Goal: Task Accomplishment & Management: Manage account settings

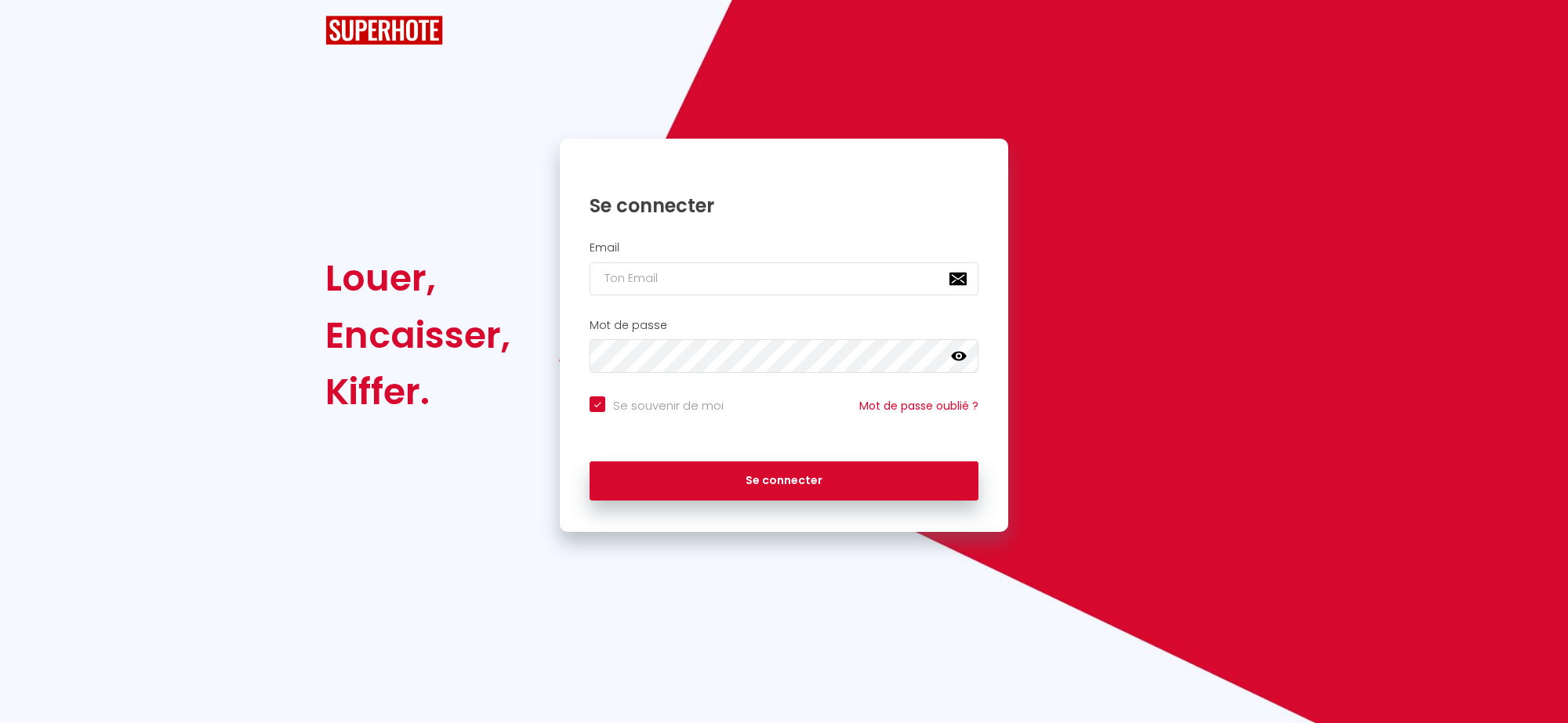
checkbox input "true"
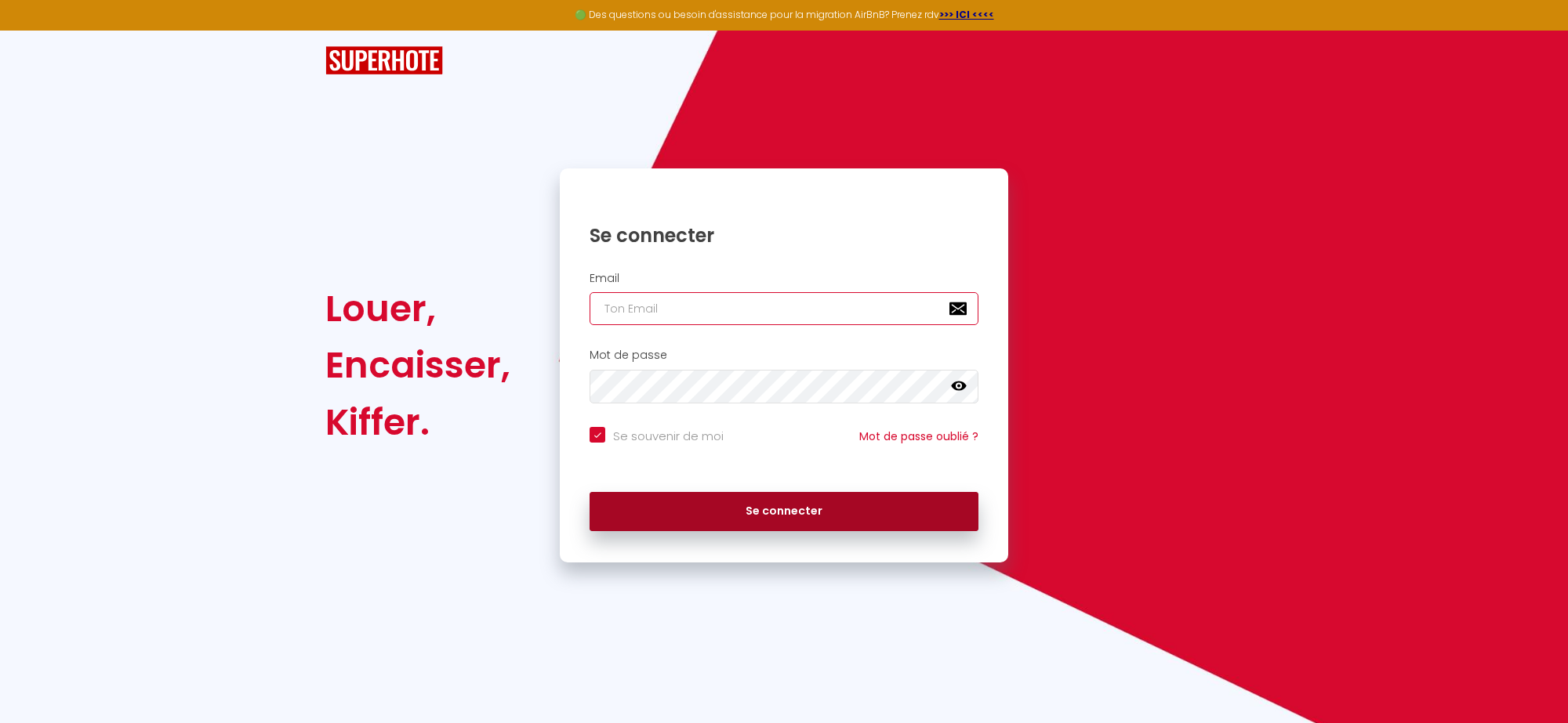
type input "[EMAIL_ADDRESS][DOMAIN_NAME]"
click at [736, 507] on button "Se connecter" at bounding box center [783, 511] width 389 height 39
checkbox input "true"
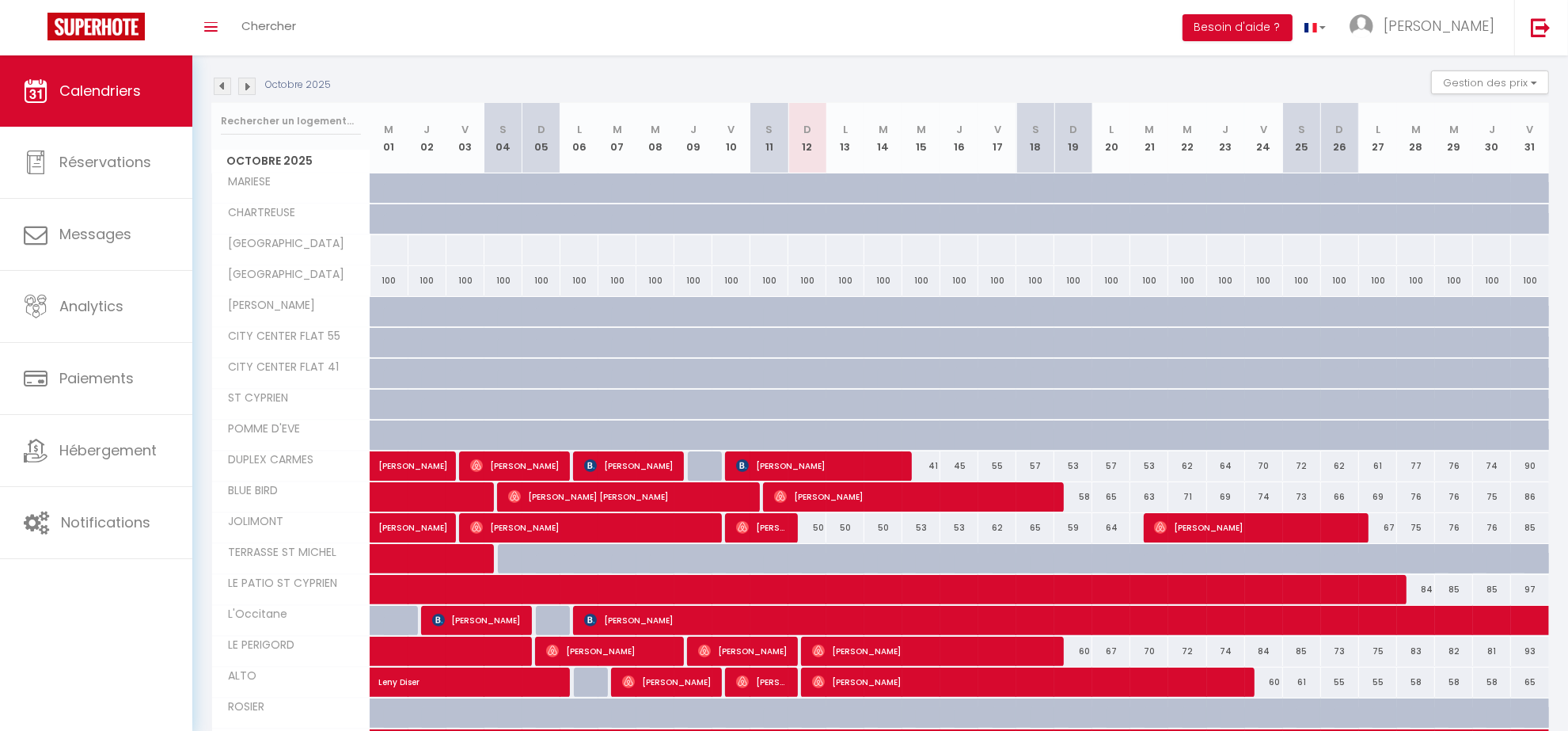
scroll to position [95, 0]
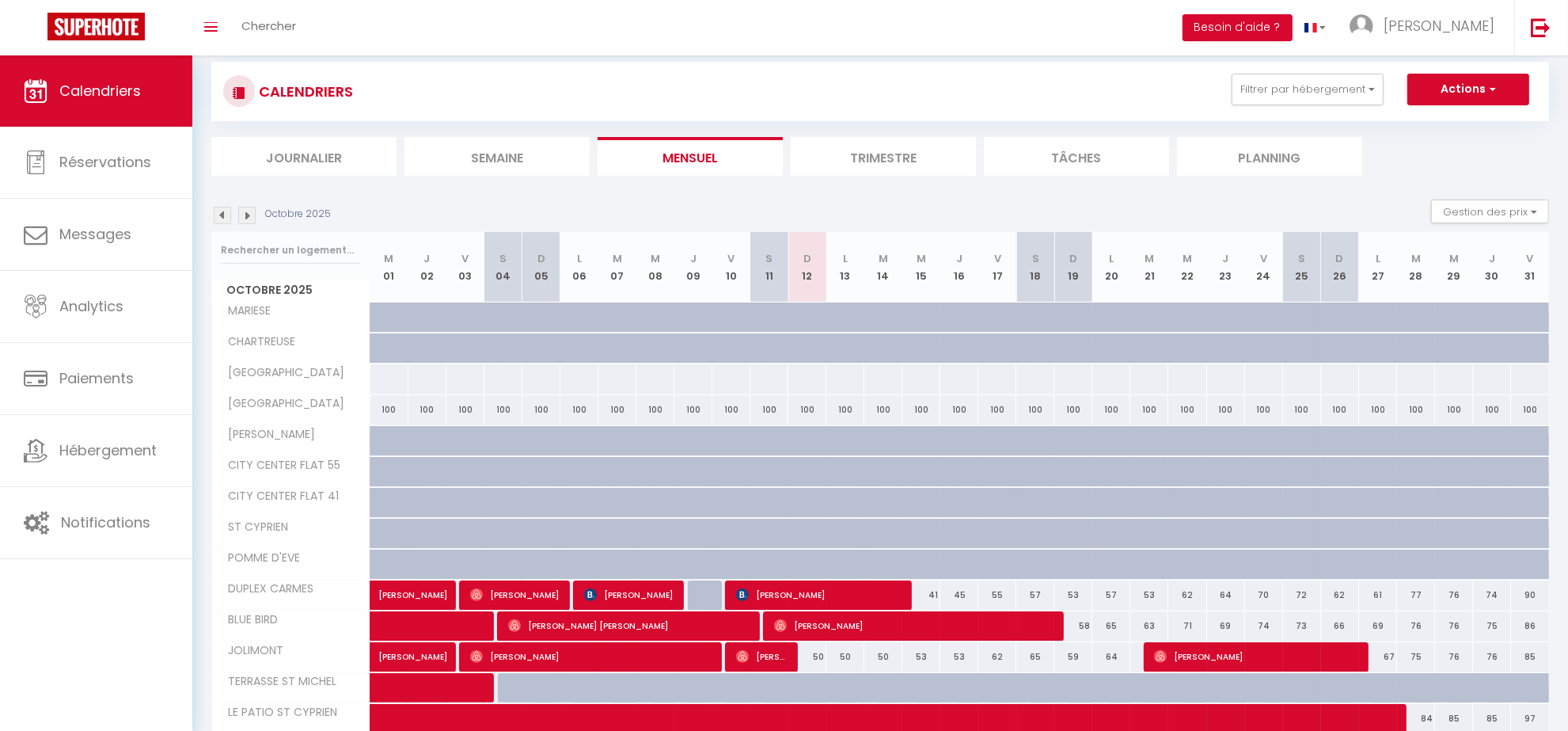
click at [868, 161] on li "Trimestre" at bounding box center [883, 157] width 185 height 39
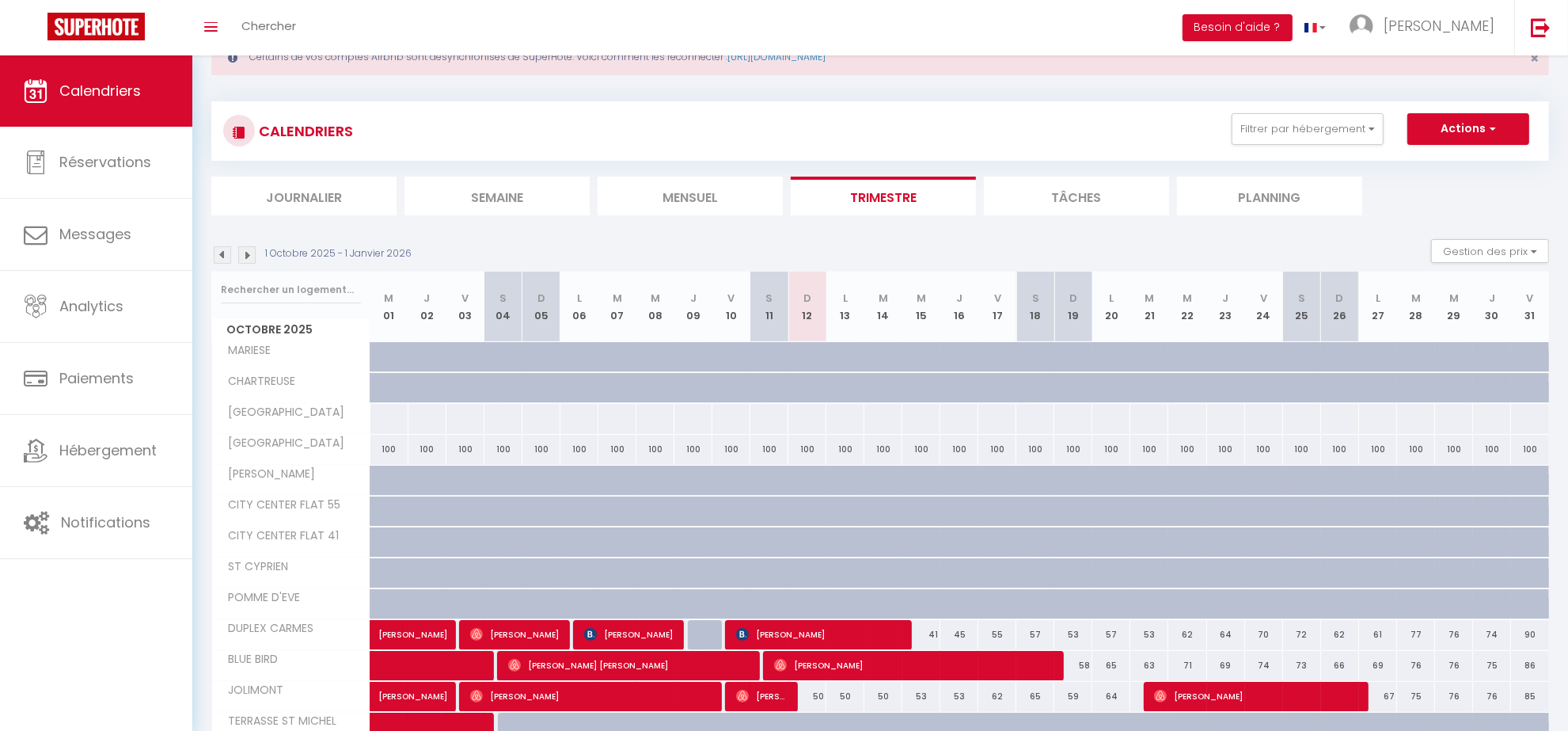
scroll to position [95, 0]
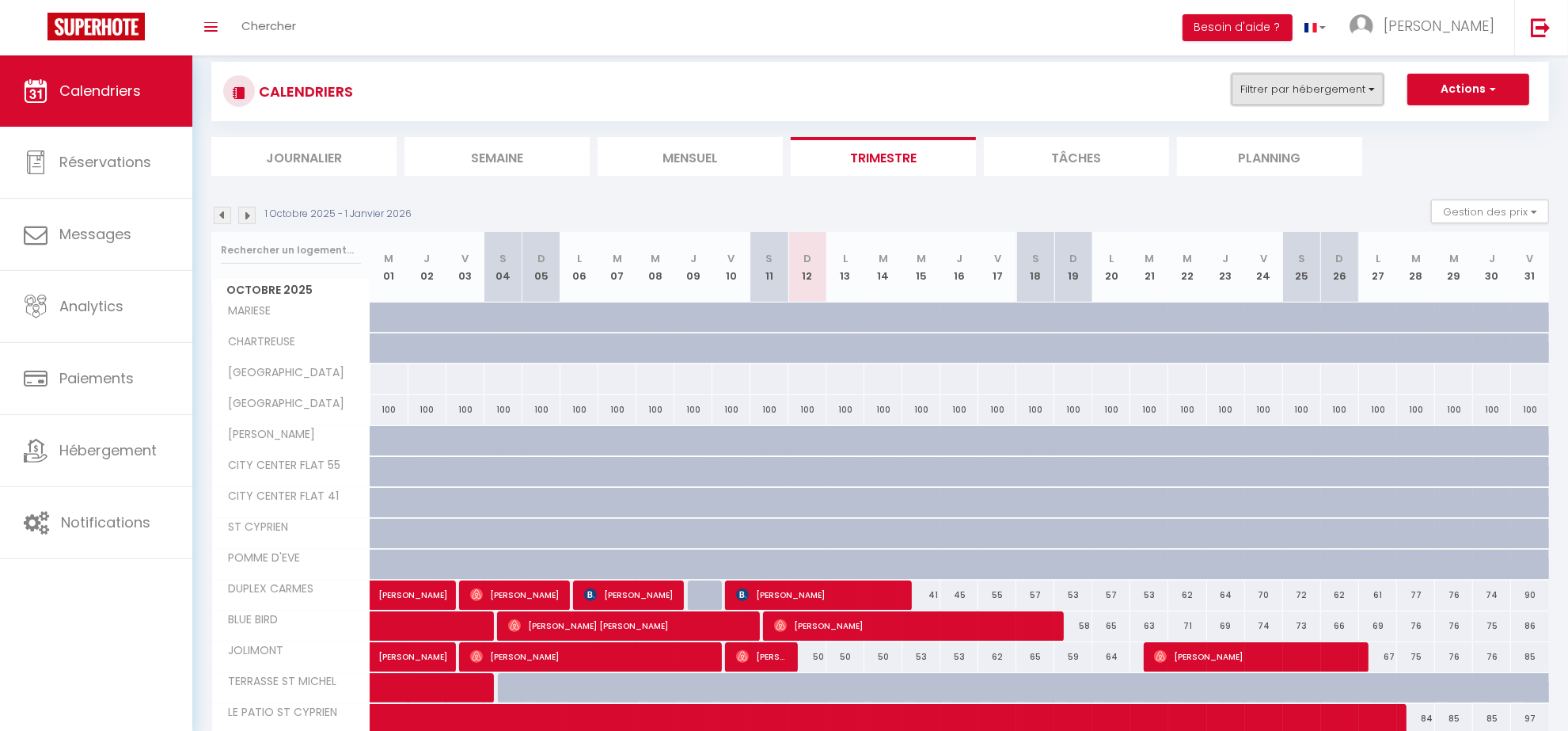
click at [1344, 87] on button "Filtrer par hébergement" at bounding box center [1308, 89] width 152 height 32
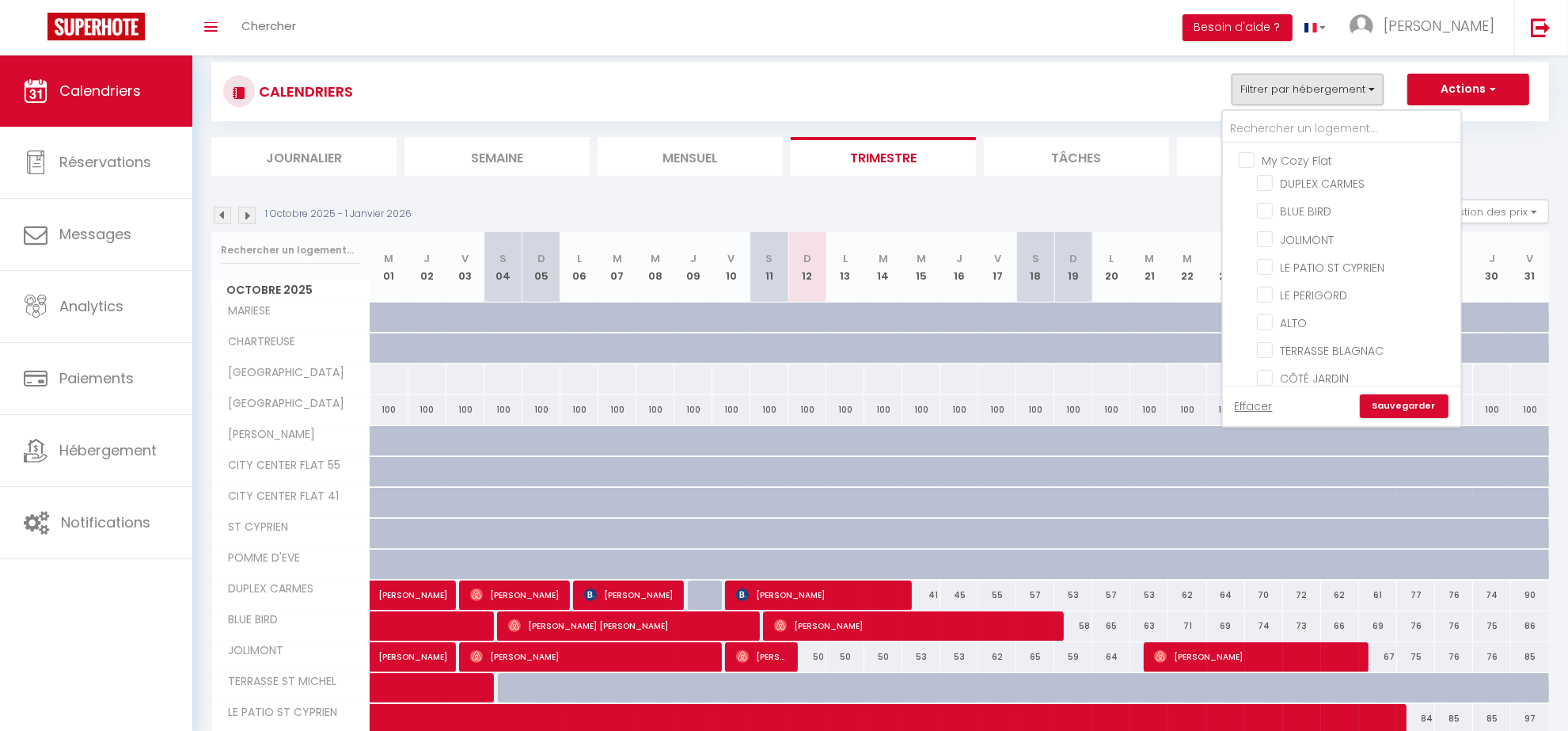
click at [1248, 158] on input "My Cozy Flat" at bounding box center [1357, 158] width 238 height 16
checkbox input "true"
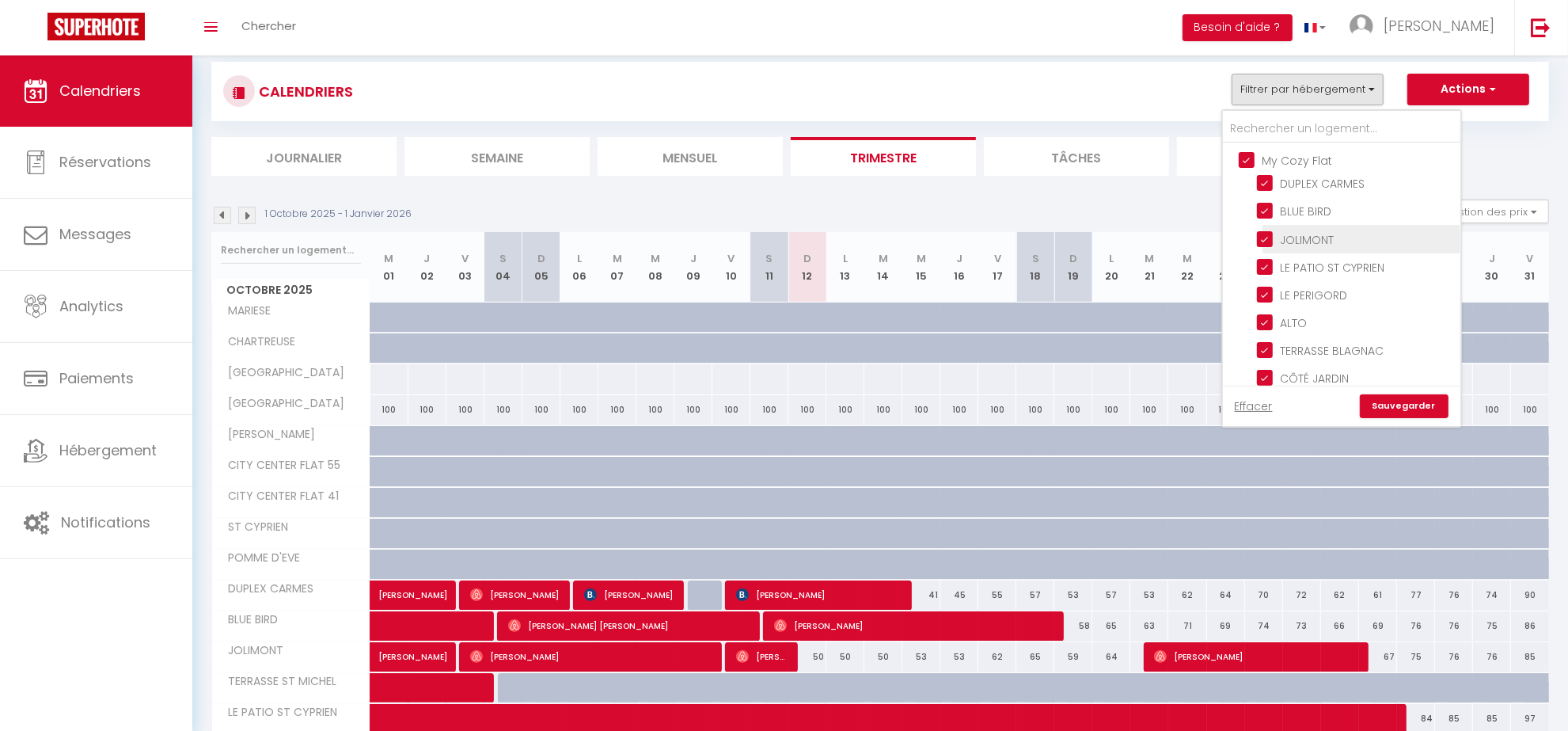
checkbox input "true"
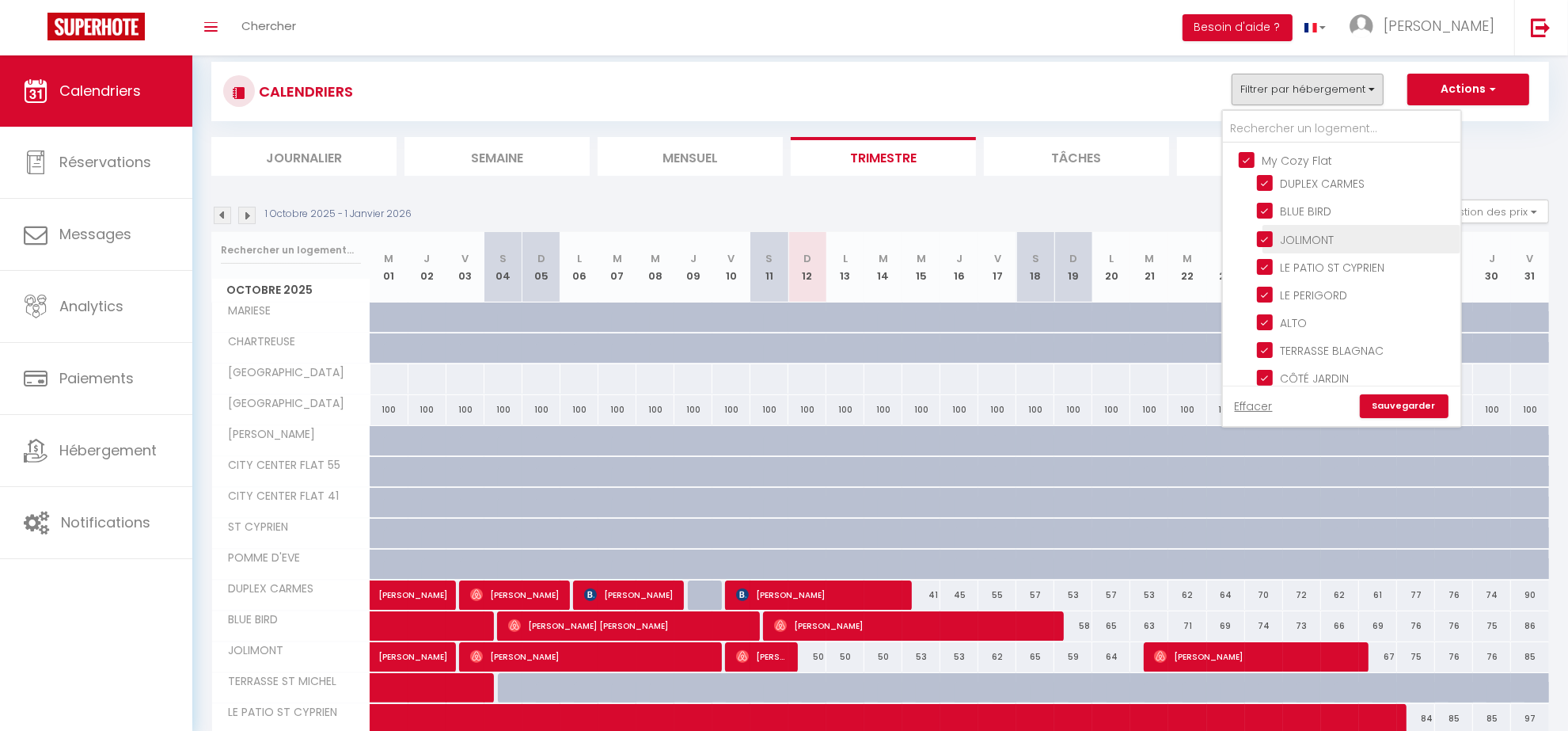
checkbox input "true"
checkbox input "false"
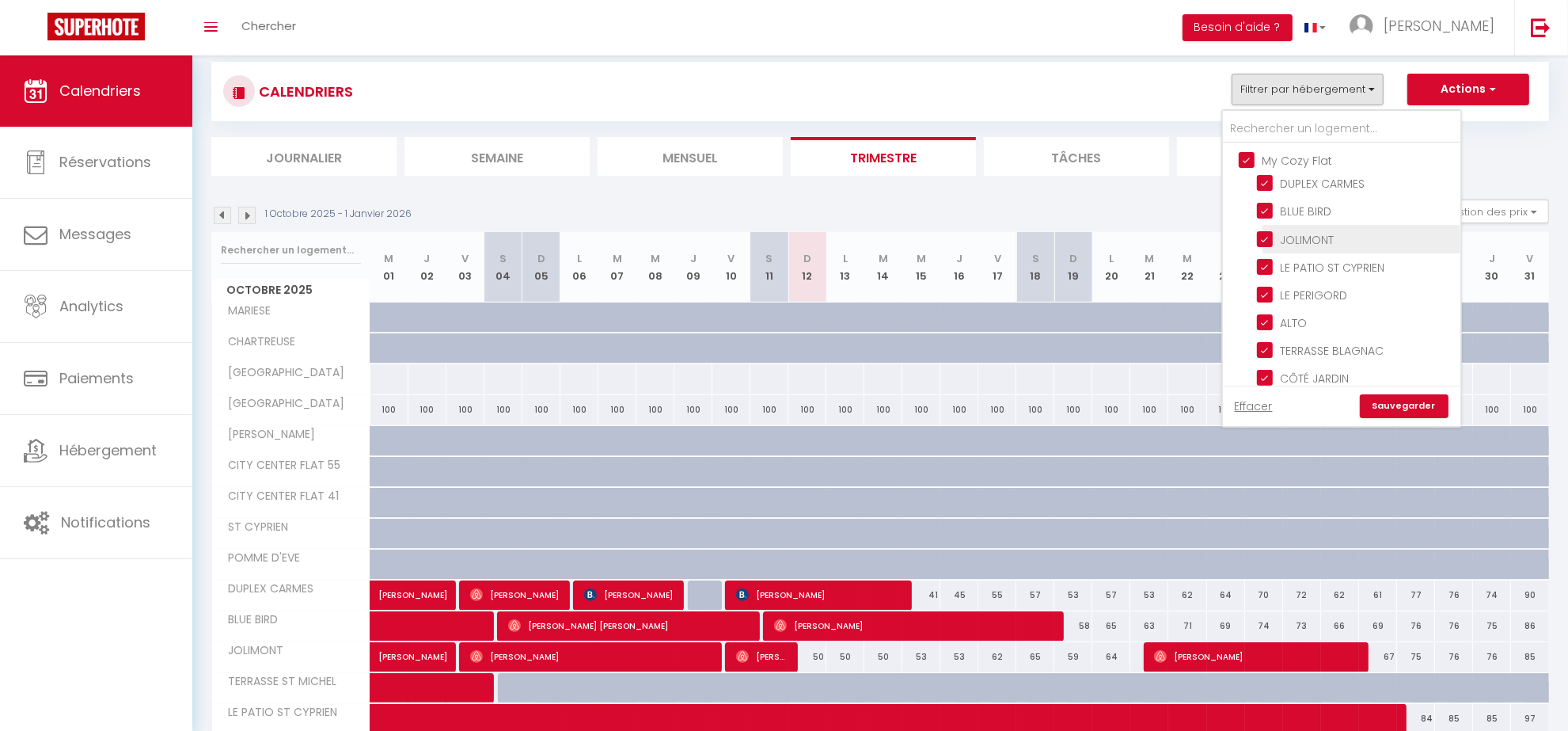
checkbox input "false"
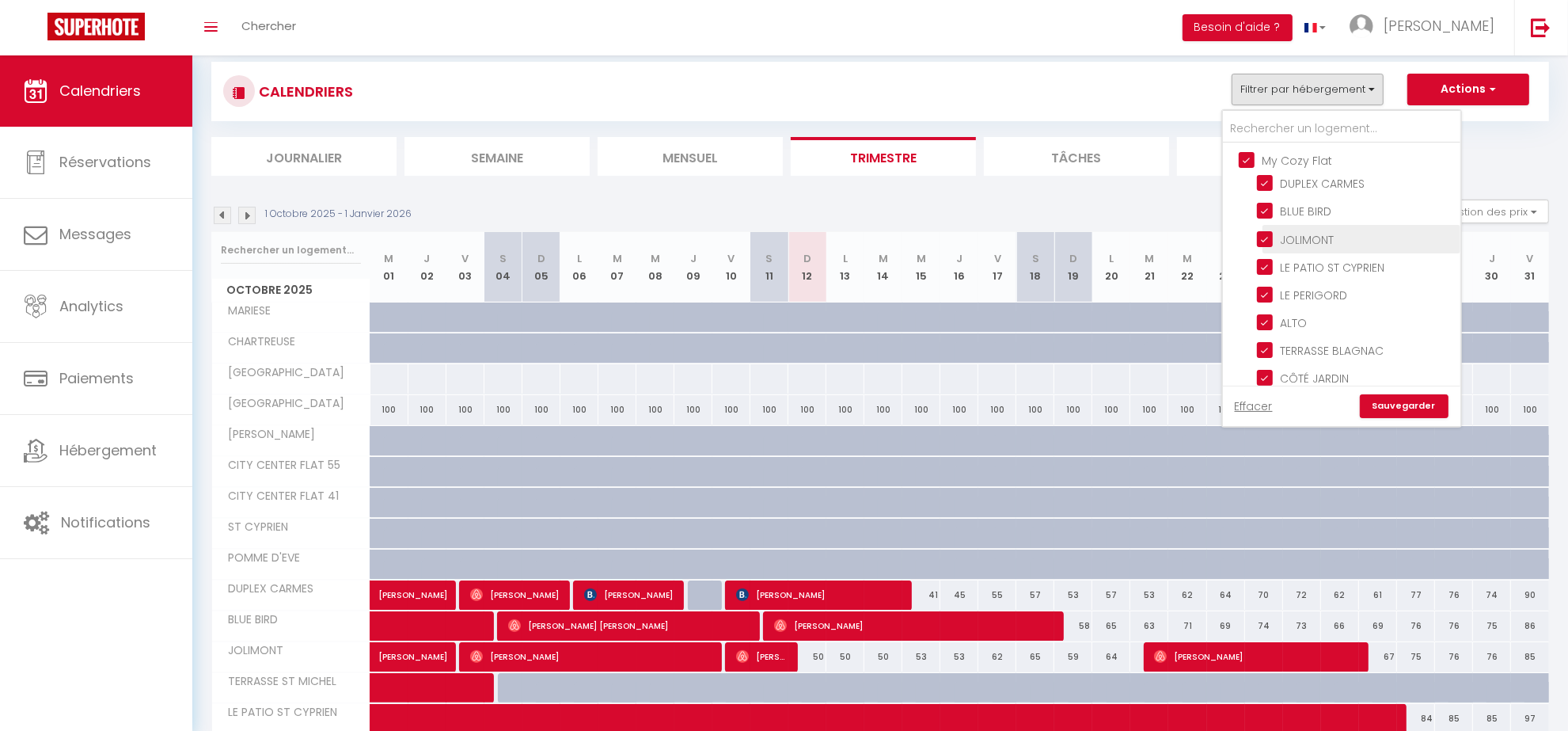
checkbox input "false"
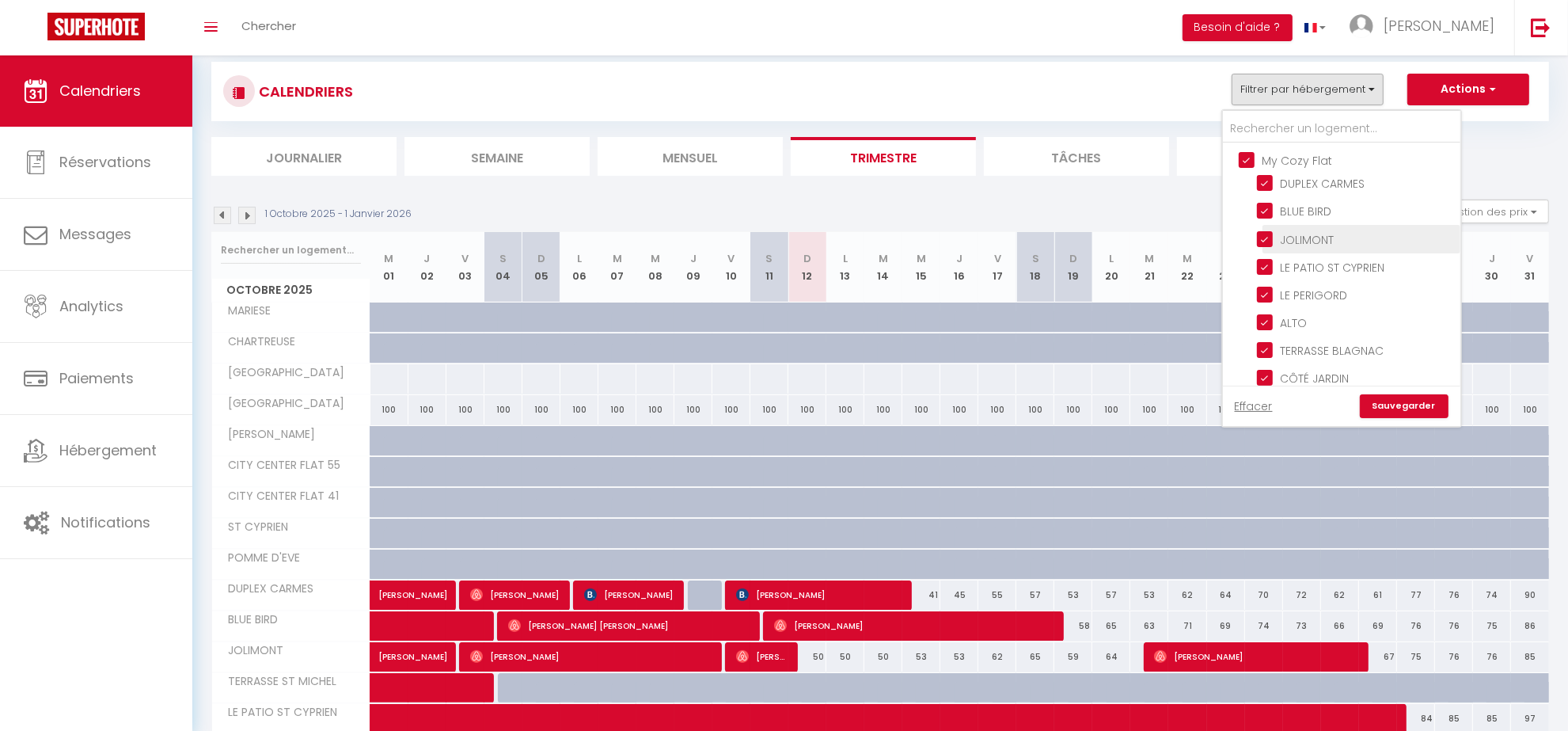
checkbox input "false"
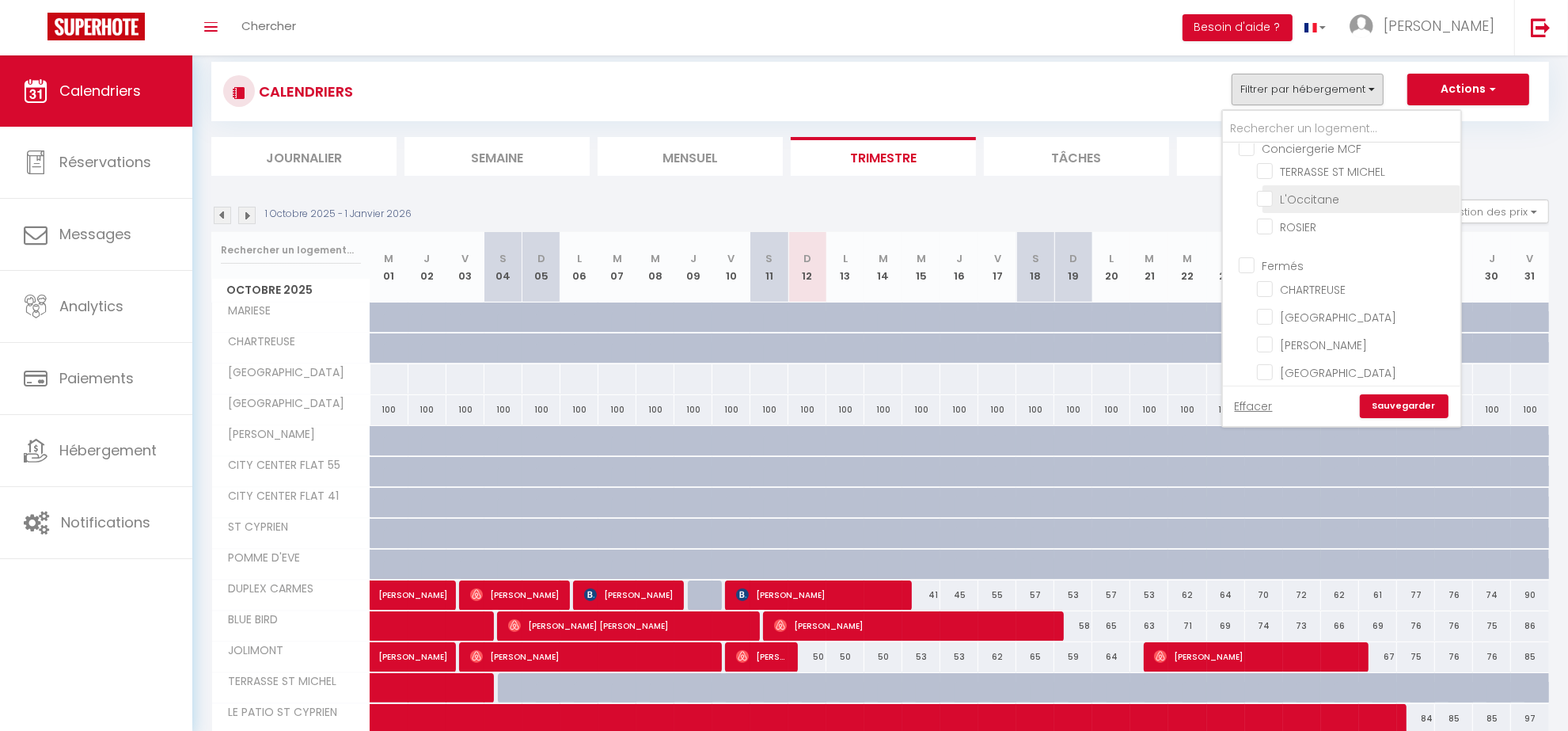
click at [1264, 194] on input "L'Occitane" at bounding box center [1356, 198] width 198 height 16
checkbox input "true"
checkbox input "false"
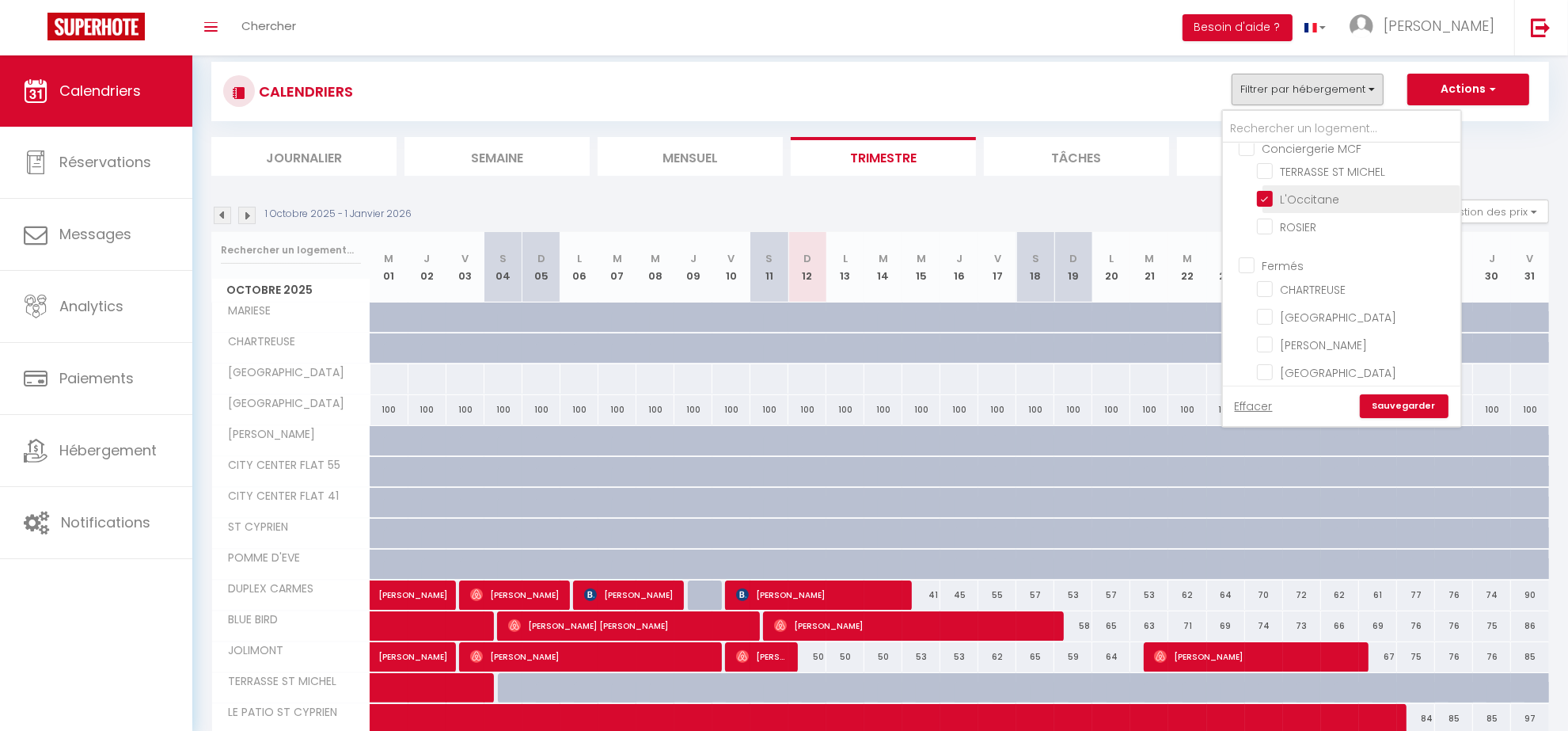
checkbox input "false"
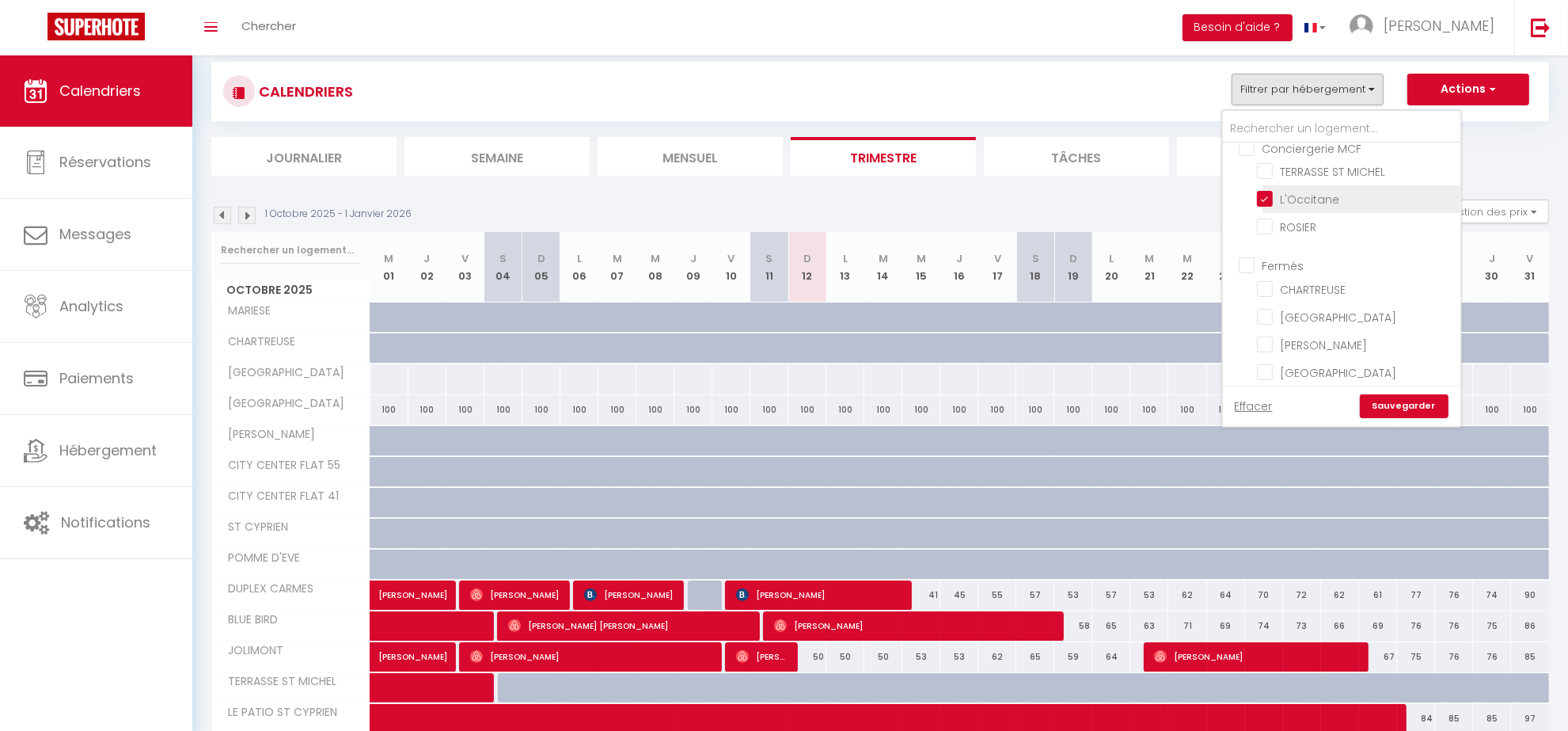
checkbox input "false"
click at [1267, 116] on input "POMME D'EVE" at bounding box center [1356, 107] width 198 height 16
checkbox input "false"
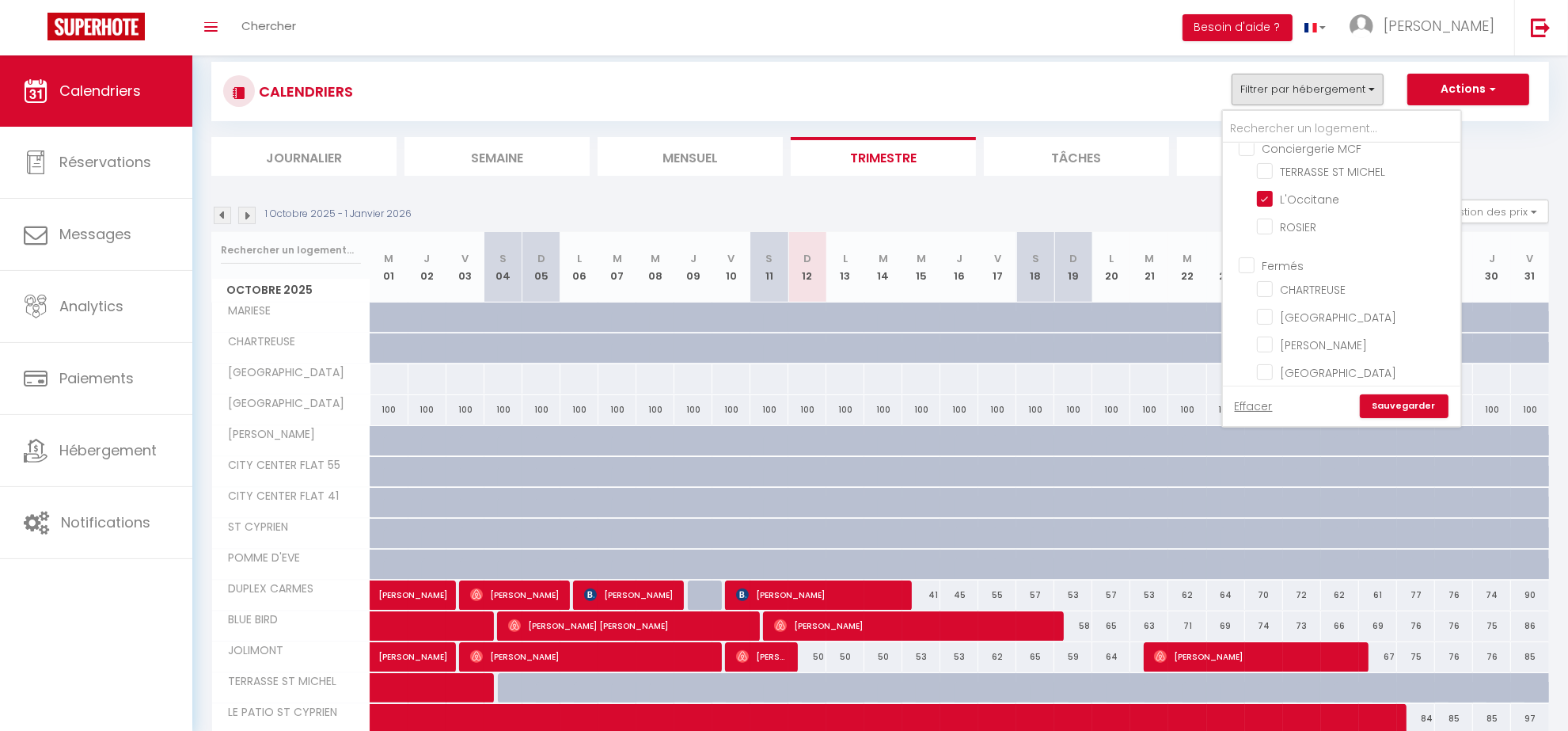
scroll to position [198, 0]
checkbox input "false"
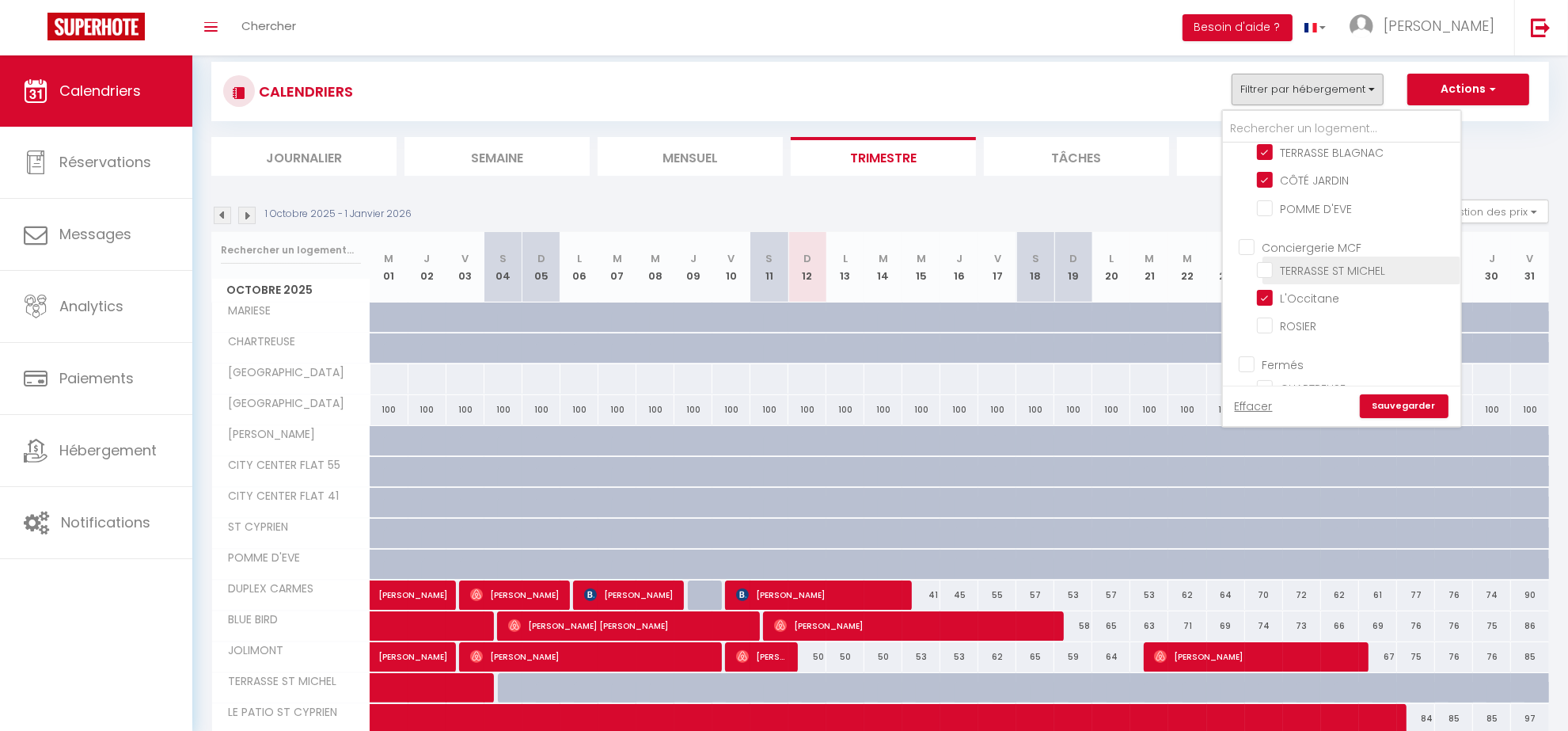
checkbox input "false"
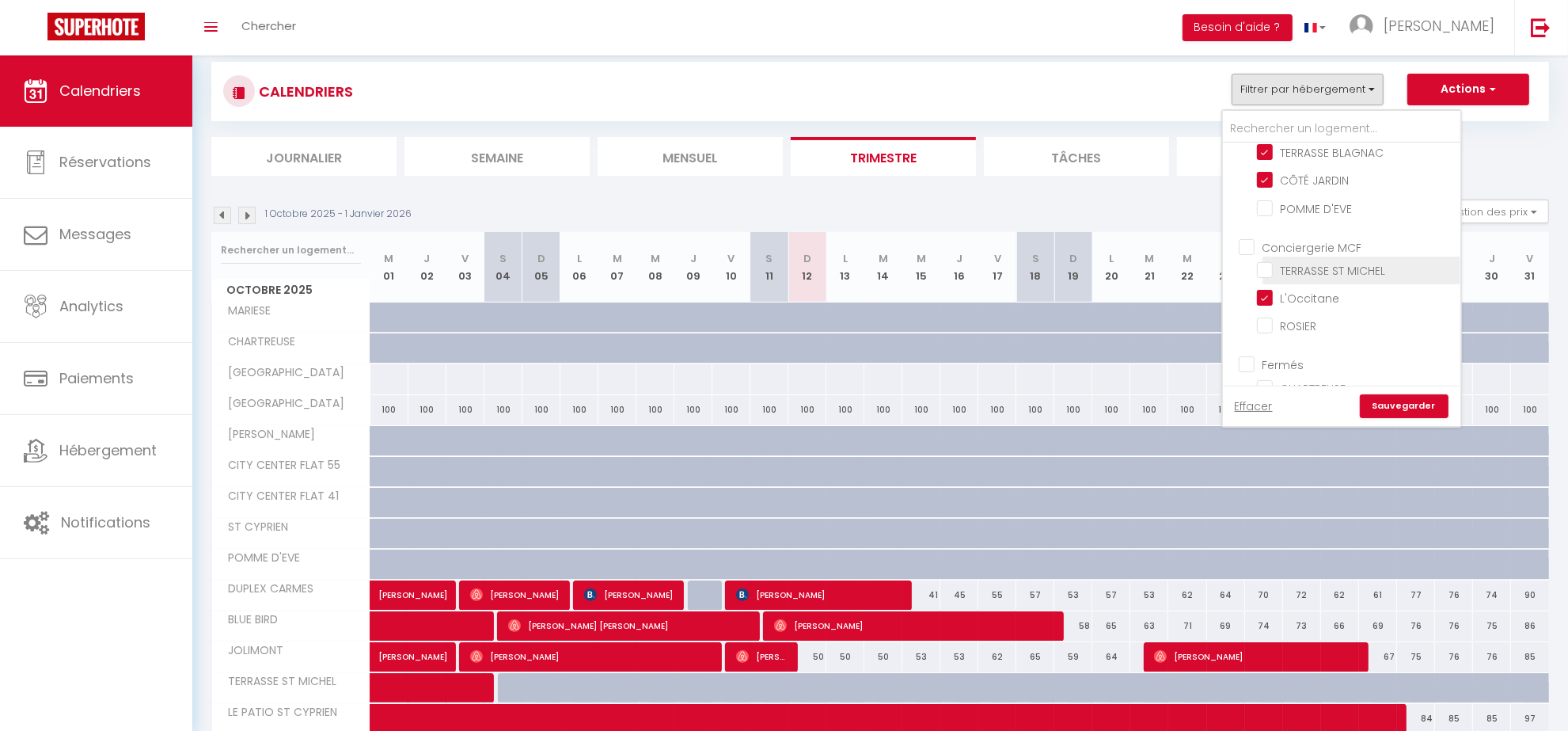
checkbox input "false"
click at [1402, 412] on link "Sauvegarder" at bounding box center [1404, 406] width 89 height 24
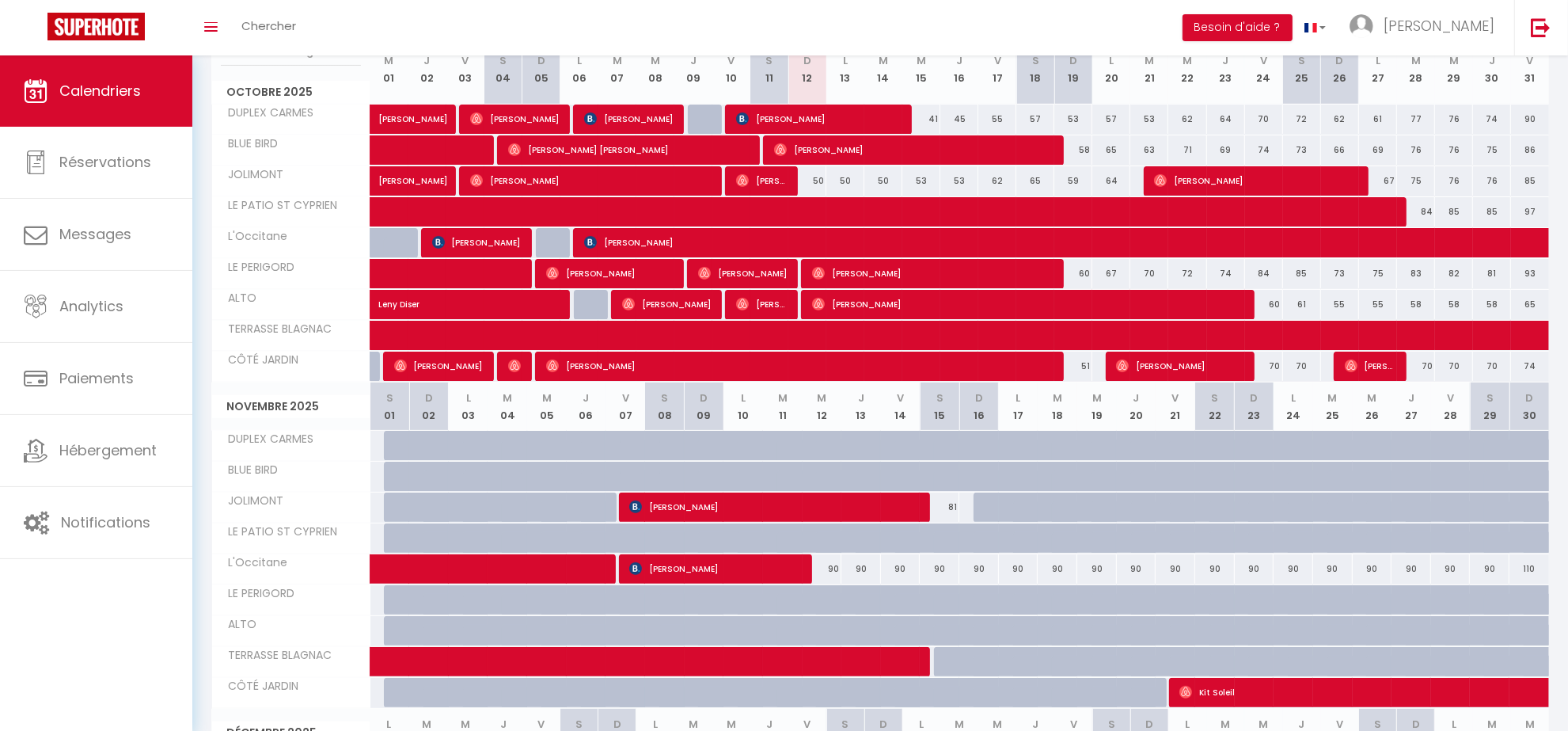
scroll to position [95, 0]
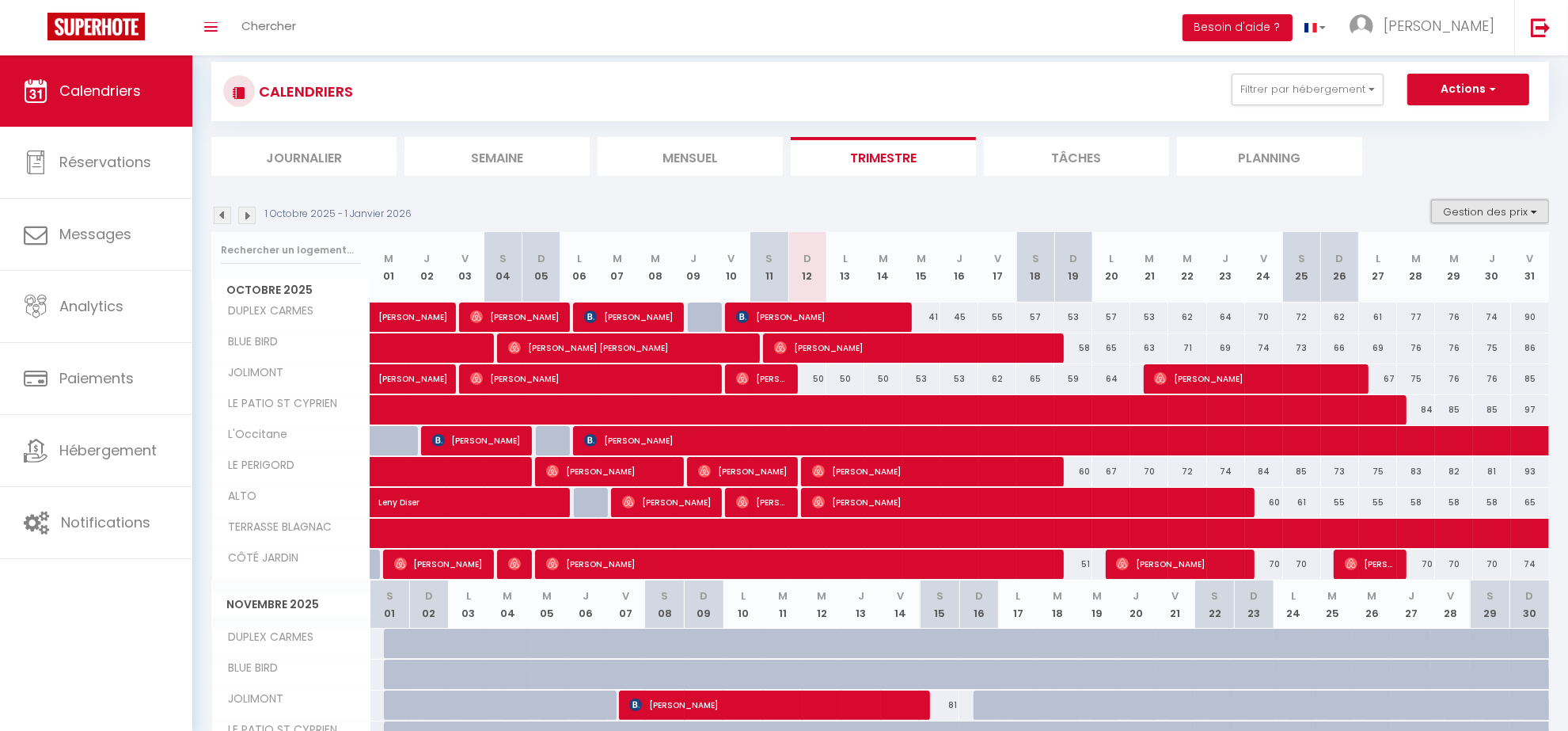
click at [1528, 206] on button "Gestion des prix" at bounding box center [1490, 211] width 118 height 24
click at [1458, 310] on input "Disponibilité" at bounding box center [1477, 315] width 143 height 16
checkbox input "true"
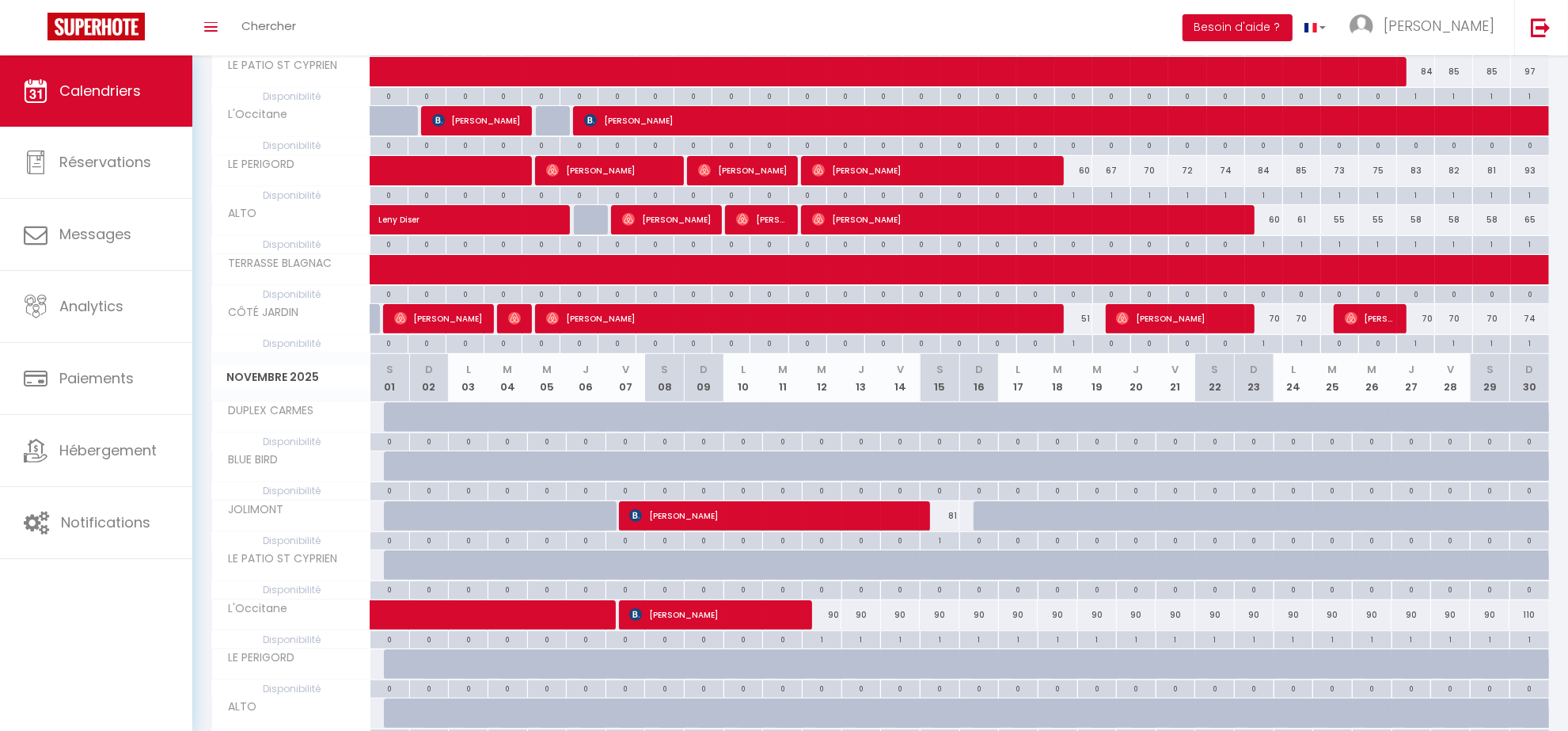
scroll to position [491, 0]
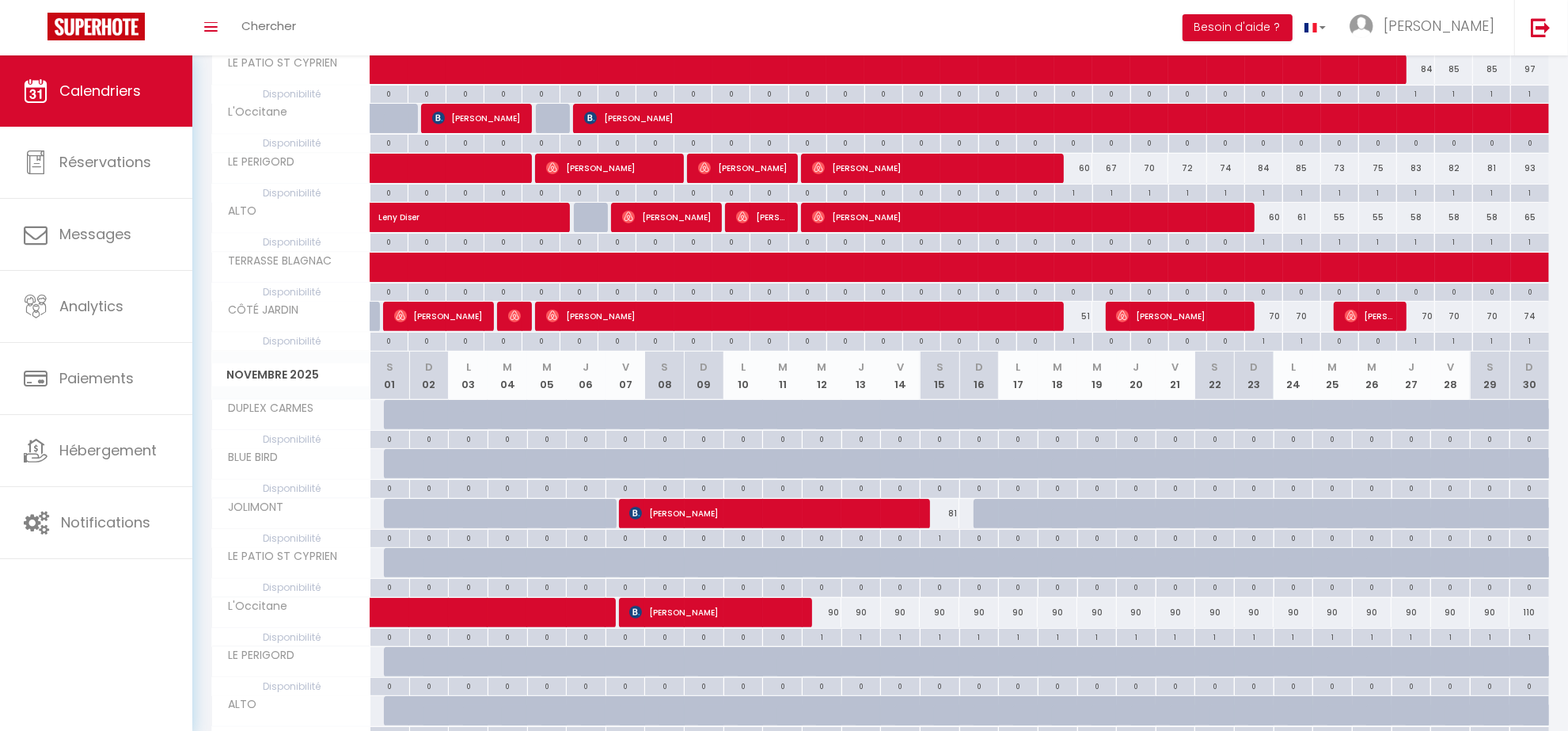
click at [939, 539] on div "1" at bounding box center [940, 537] width 39 height 15
select select "1"
type input "[DATE]"
type input "Dim 16 Novembre 2025"
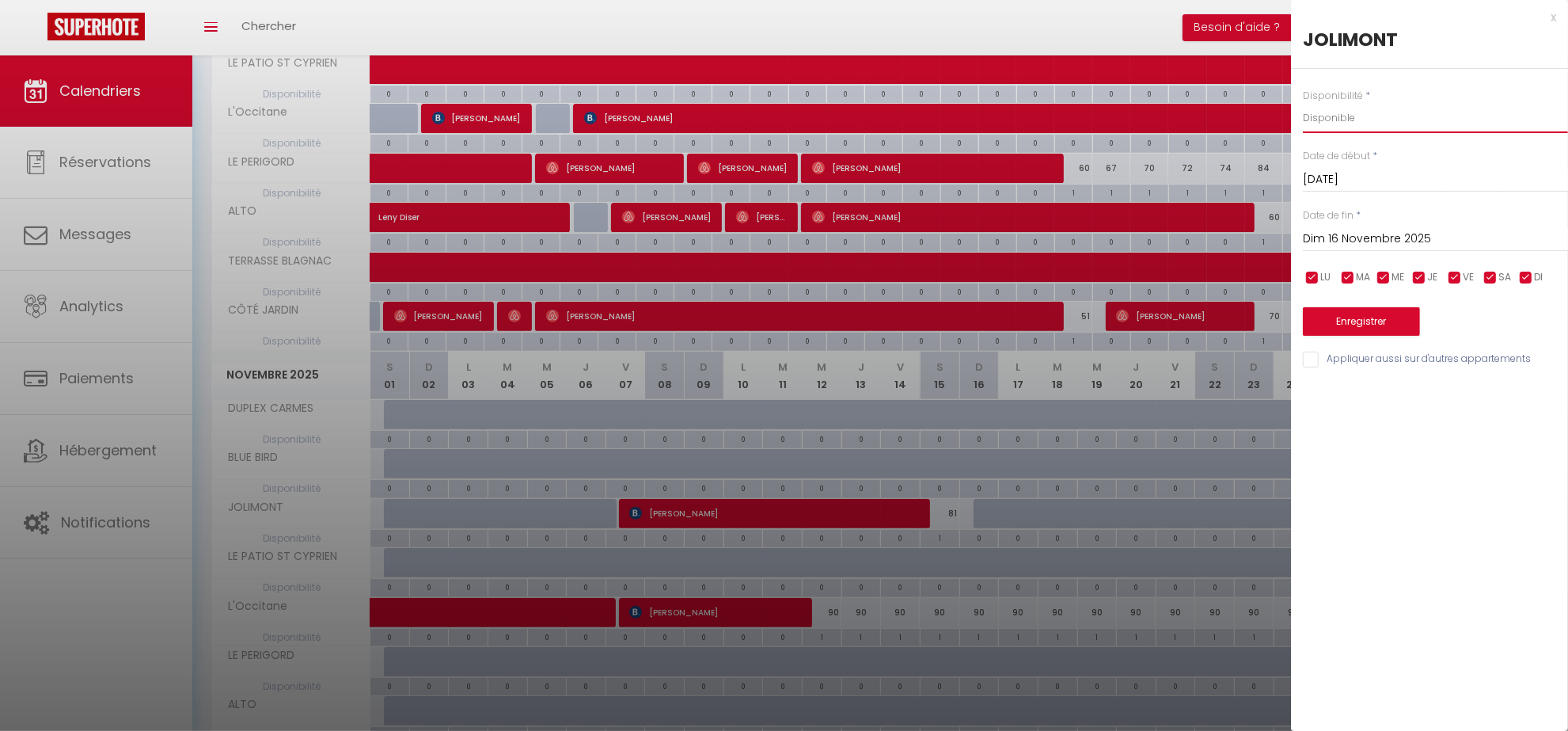
click at [1344, 114] on select "Disponible Indisponible" at bounding box center [1435, 118] width 265 height 30
select select "0"
click at [1303, 103] on select "Disponible Indisponible" at bounding box center [1435, 118] width 265 height 30
click at [1385, 325] on button "Enregistrer" at bounding box center [1361, 321] width 118 height 29
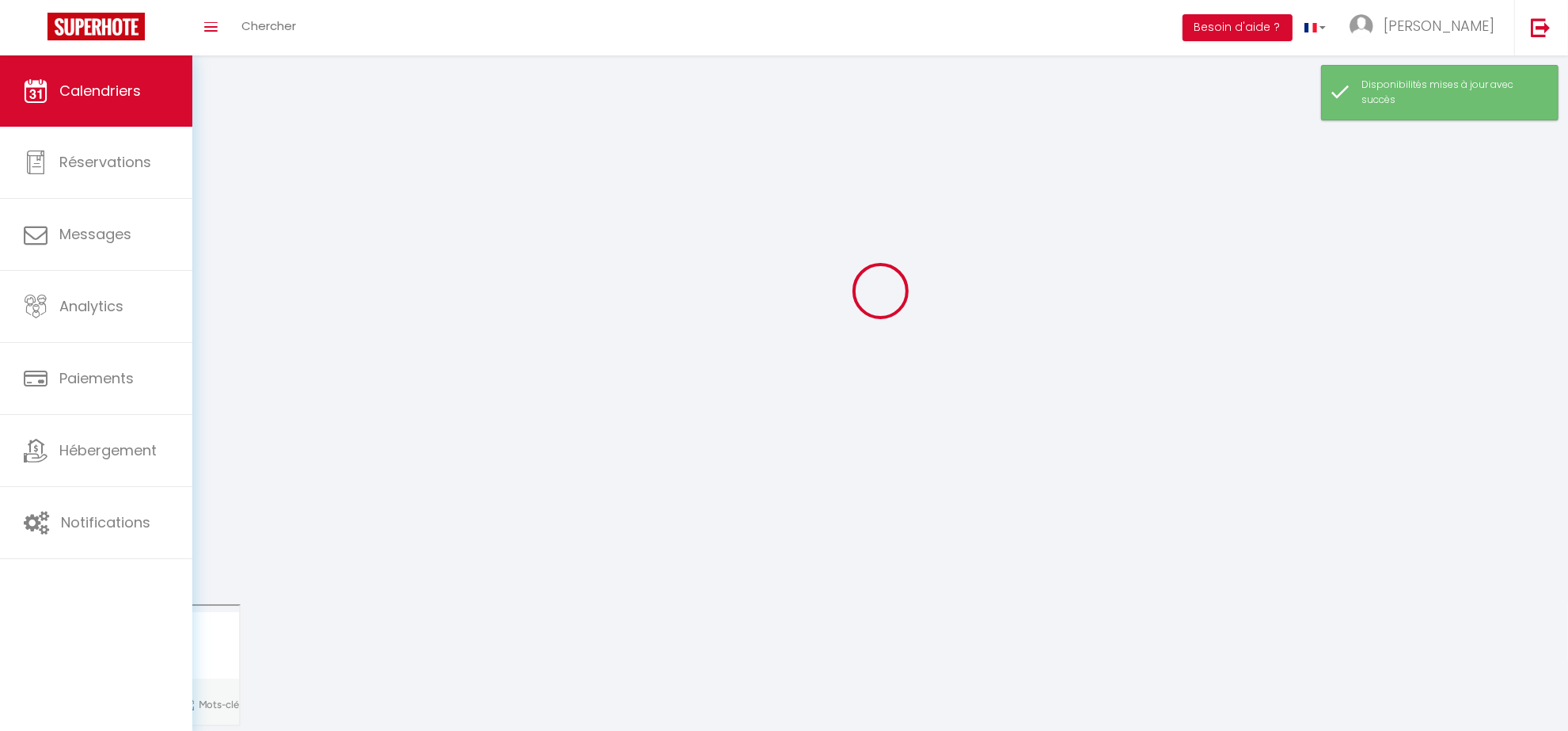
scroll to position [56, 0]
select select "0"
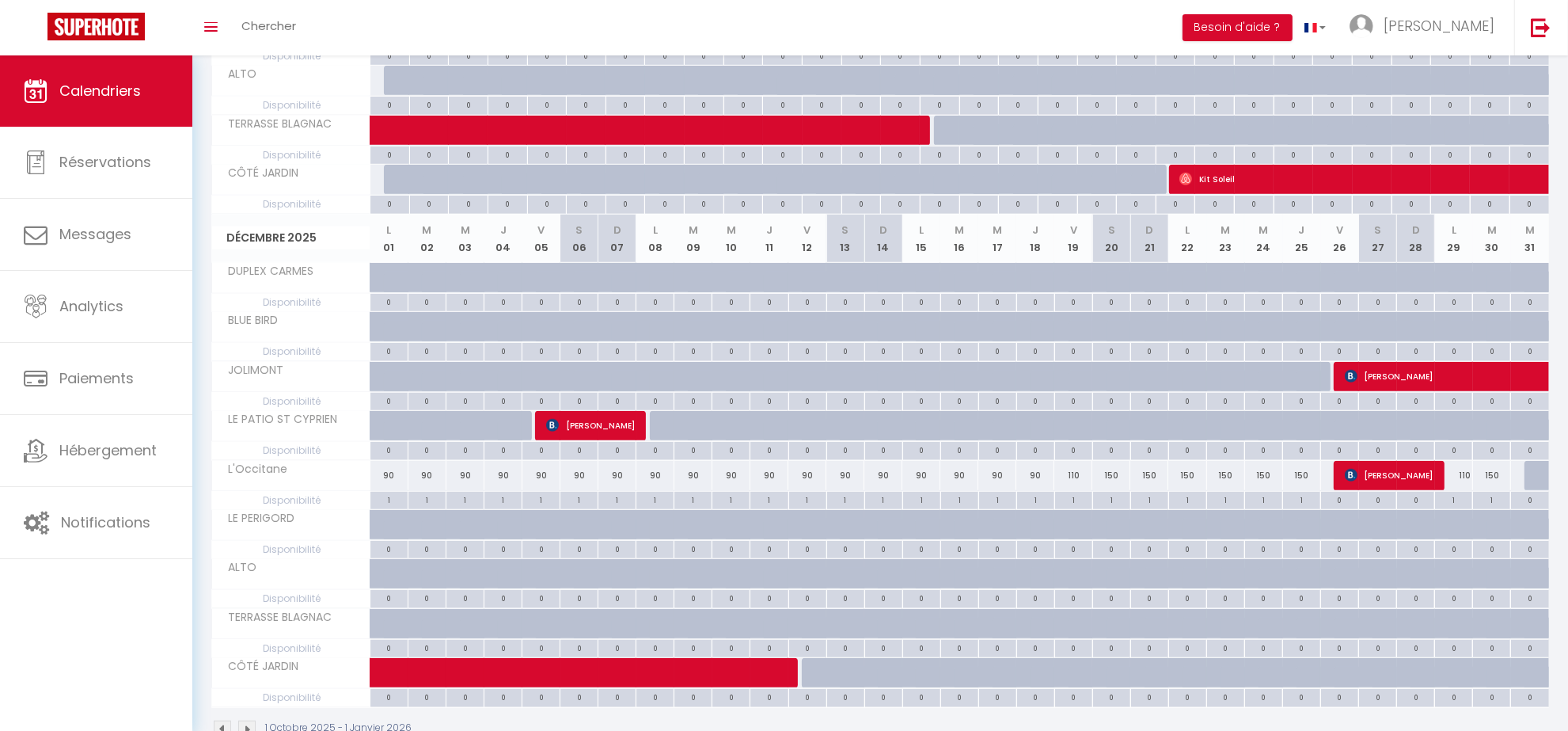
scroll to position [1173, 0]
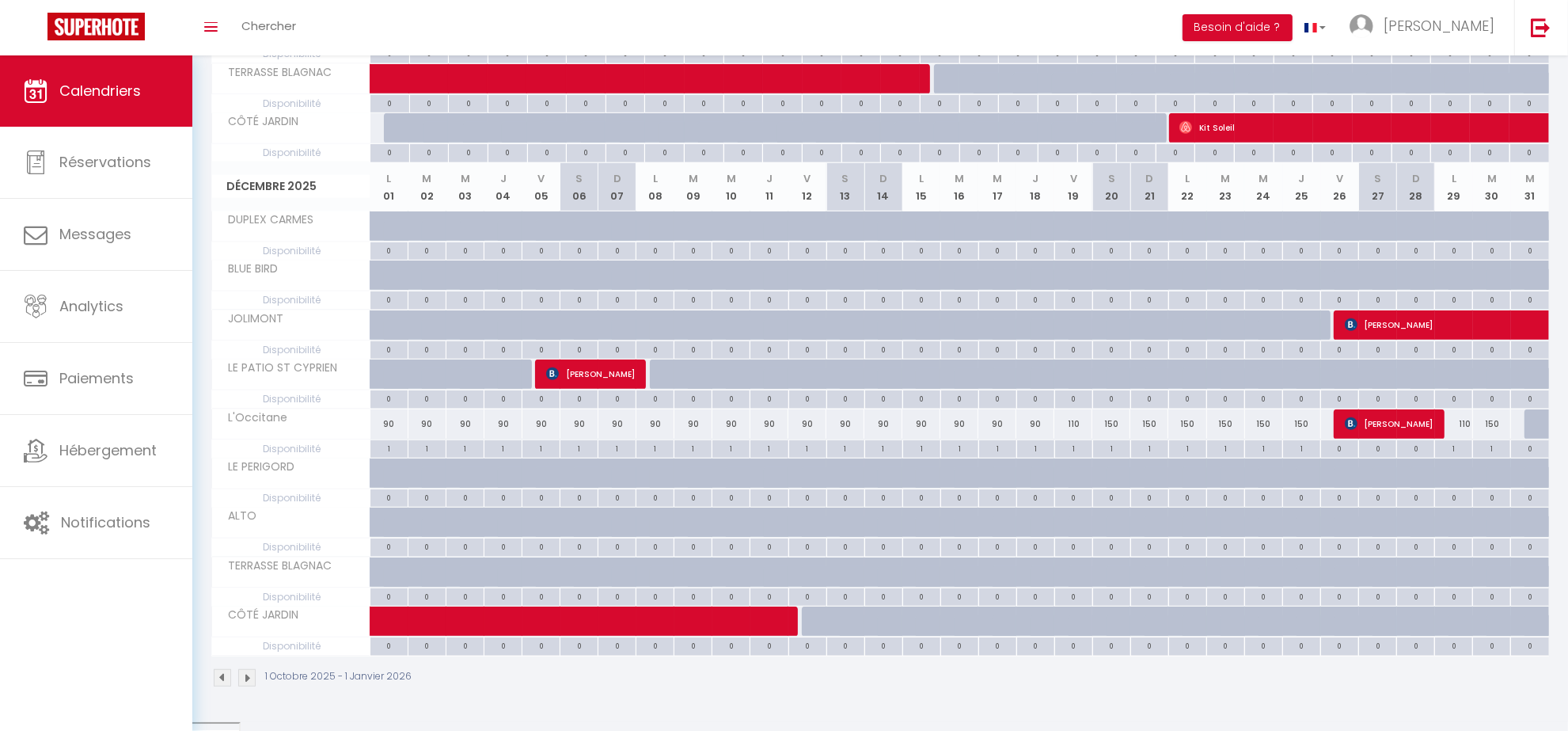
click at [392, 456] on div "1" at bounding box center [389, 448] width 38 height 15
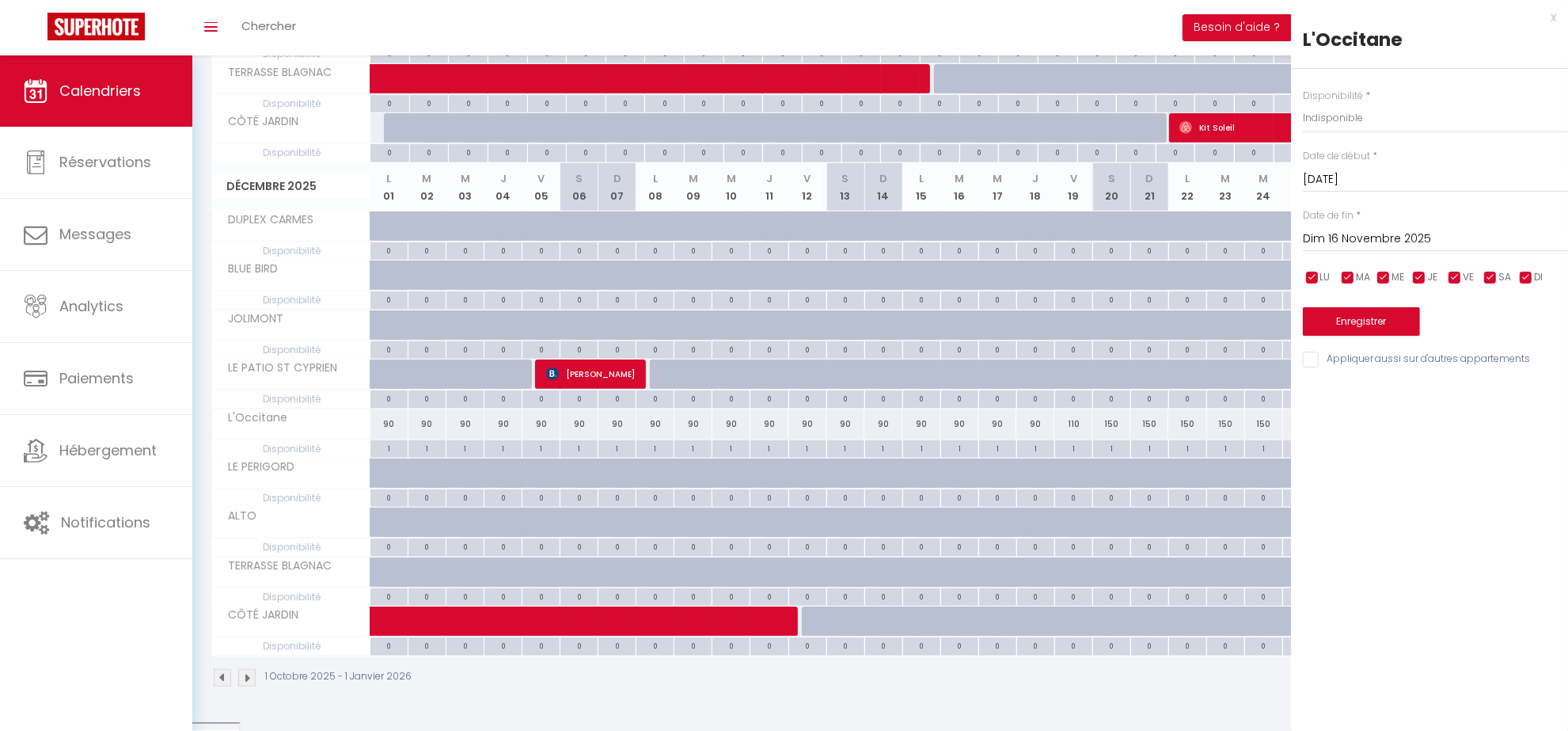
type input "Lun 01 Décembre 2025"
type input "[DATE]"
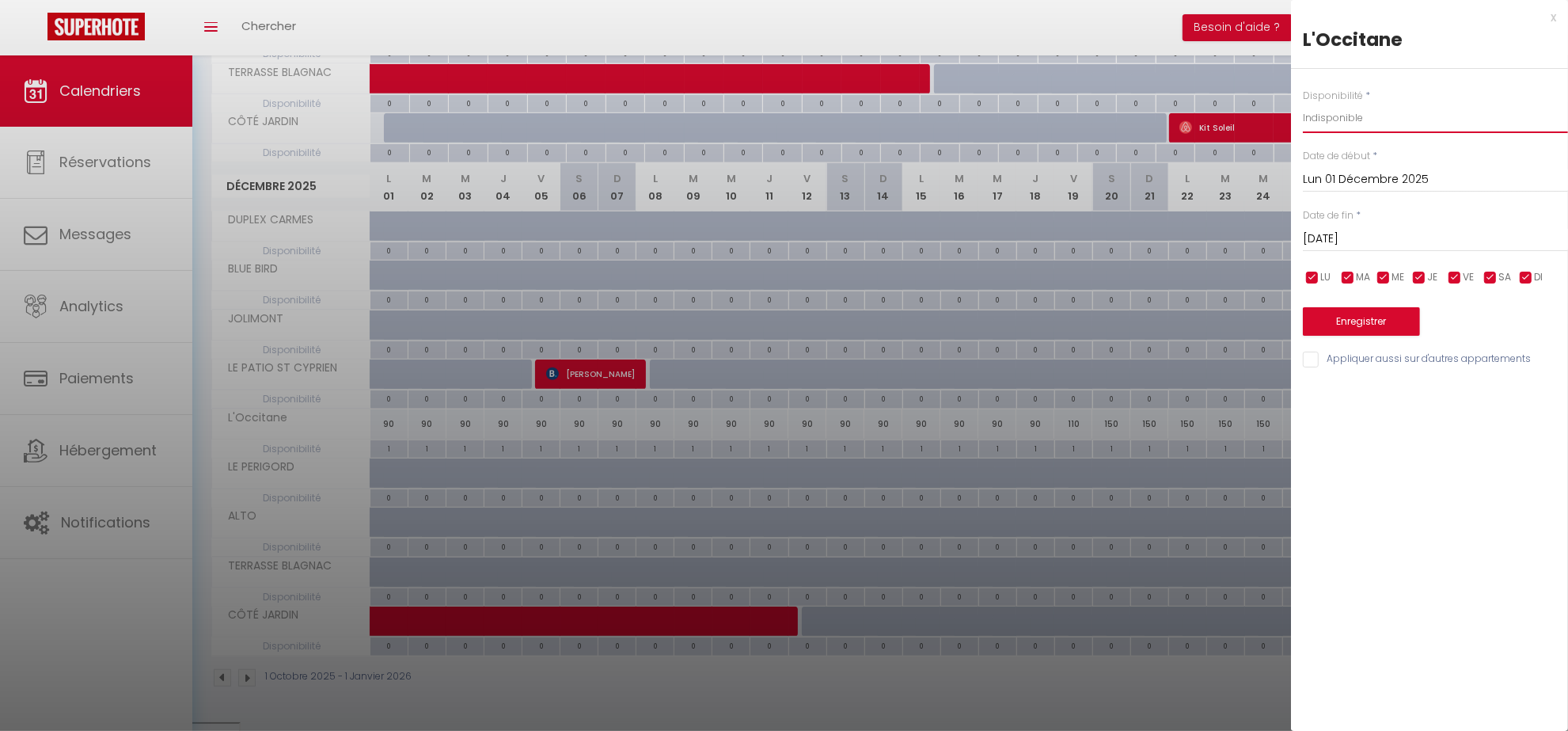
click at [1353, 128] on select "Disponible Indisponible" at bounding box center [1435, 118] width 265 height 30
click at [1348, 118] on select "Disponible Indisponible" at bounding box center [1435, 118] width 265 height 30
click at [1339, 115] on select "Disponible Indisponible" at bounding box center [1435, 118] width 265 height 30
select select "0"
click at [1303, 103] on select "Disponible Indisponible" at bounding box center [1435, 118] width 265 height 30
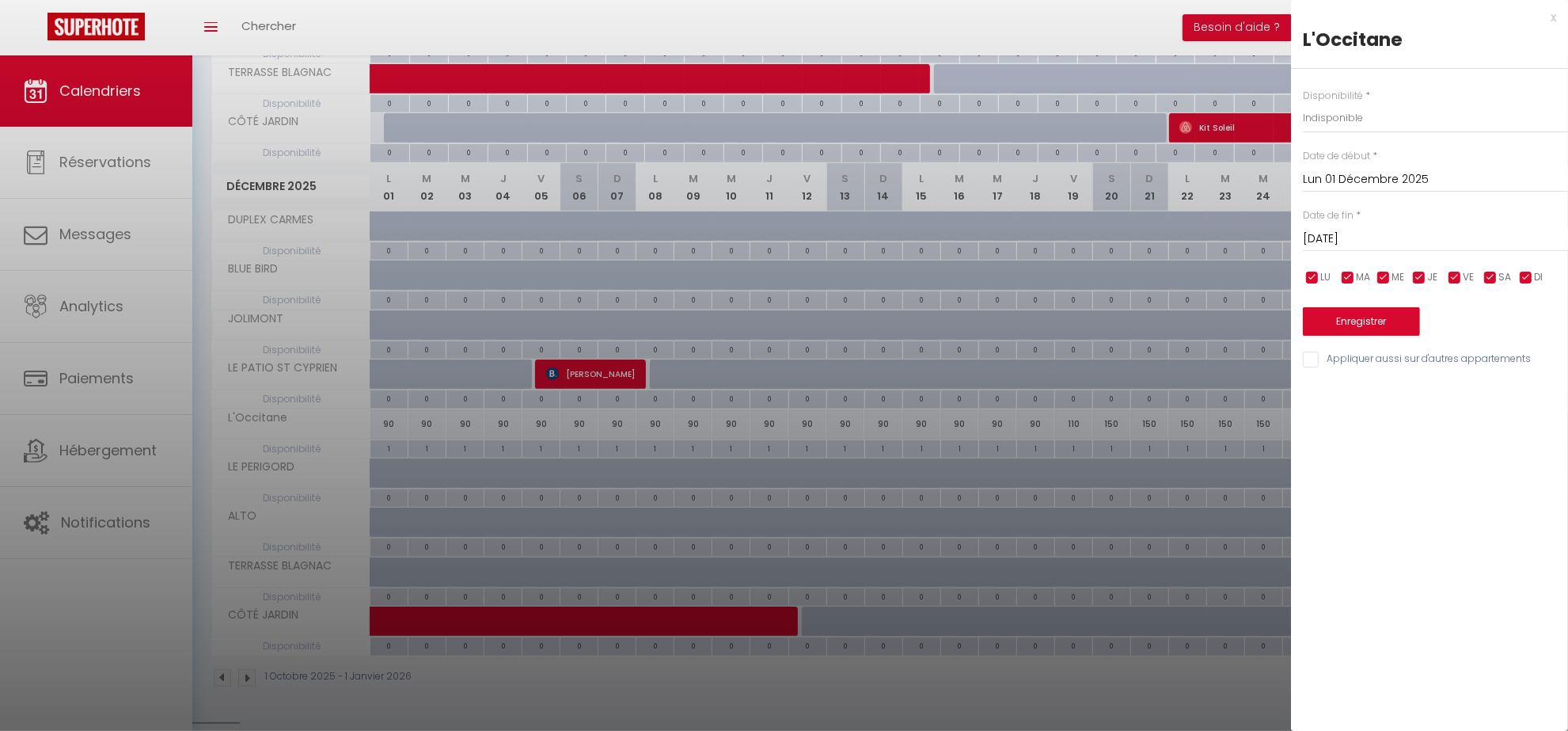
click at [1352, 238] on input "[DATE]" at bounding box center [1435, 238] width 265 height 20
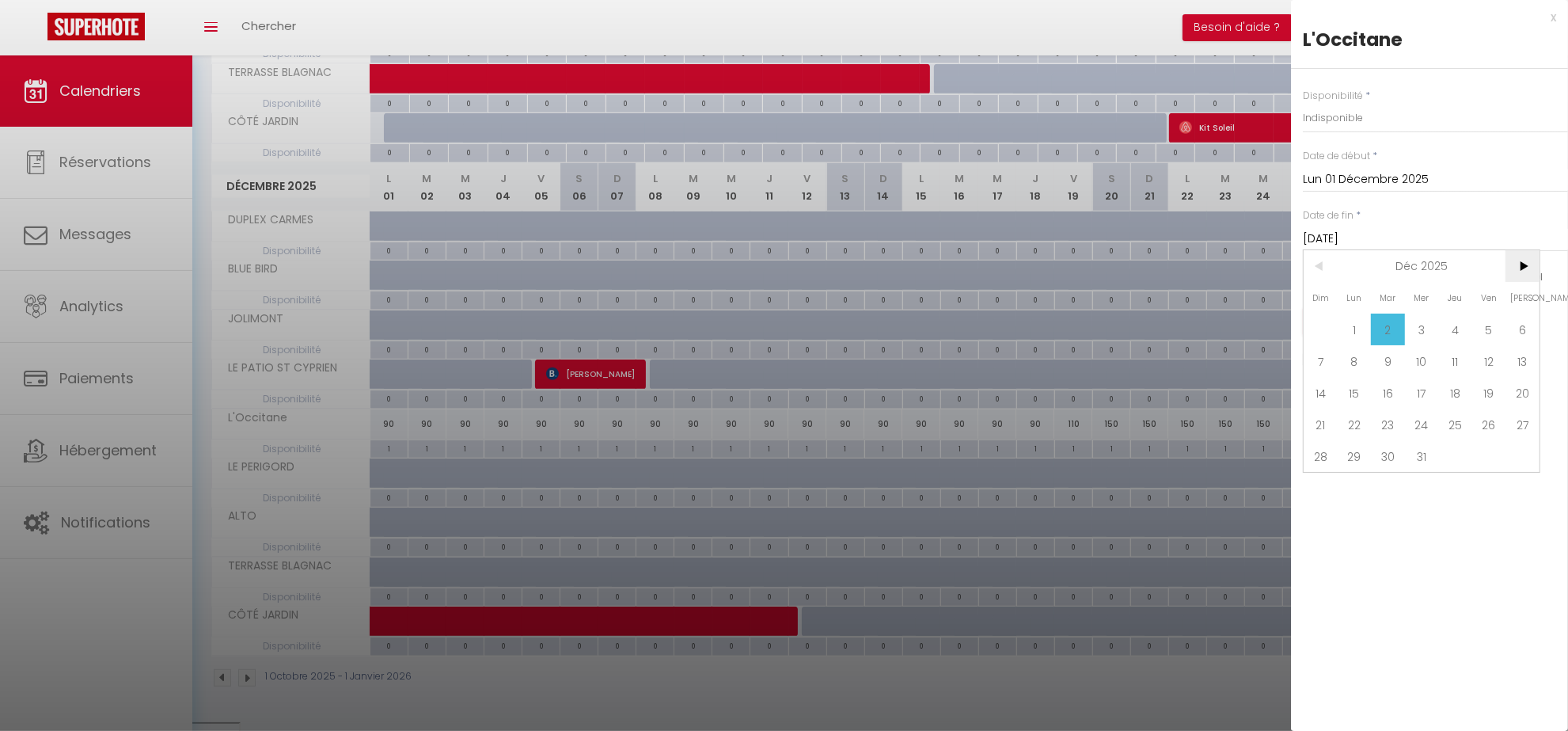
click at [1526, 264] on span ">" at bounding box center [1523, 265] width 34 height 32
click at [1520, 456] on span "31" at bounding box center [1523, 456] width 34 height 32
type input "[DATE]"
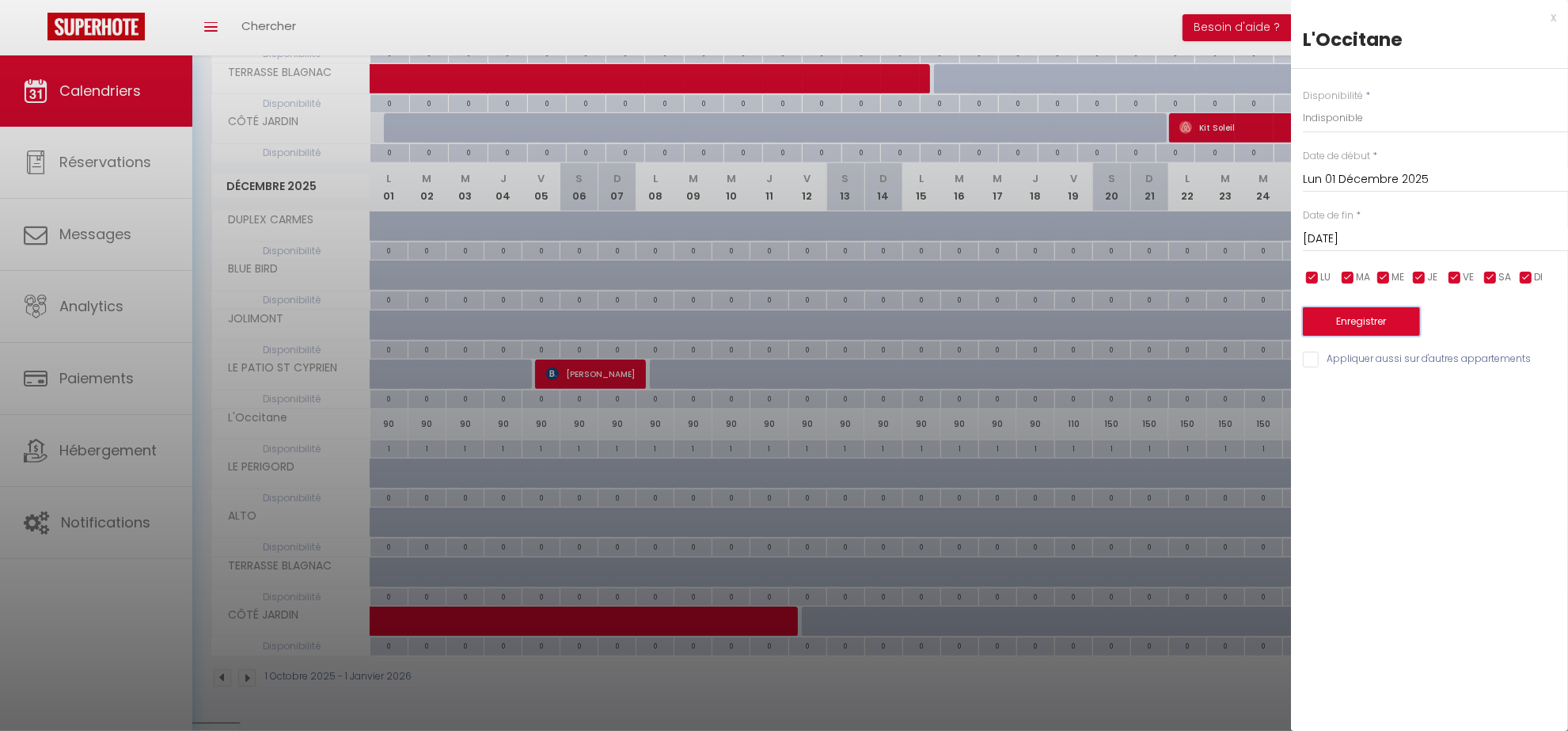
click at [1366, 328] on button "Enregistrer" at bounding box center [1361, 321] width 118 height 29
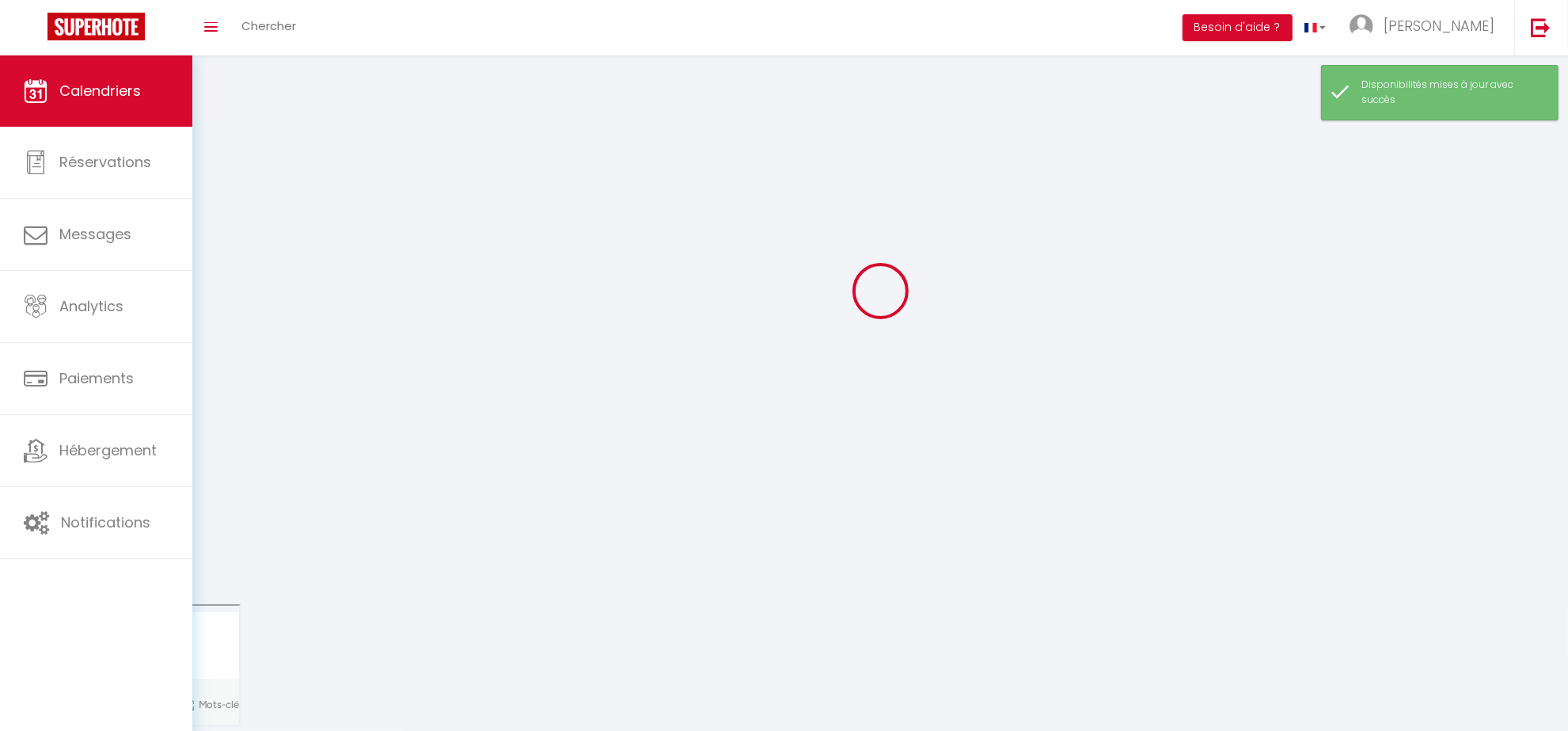
scroll to position [56, 0]
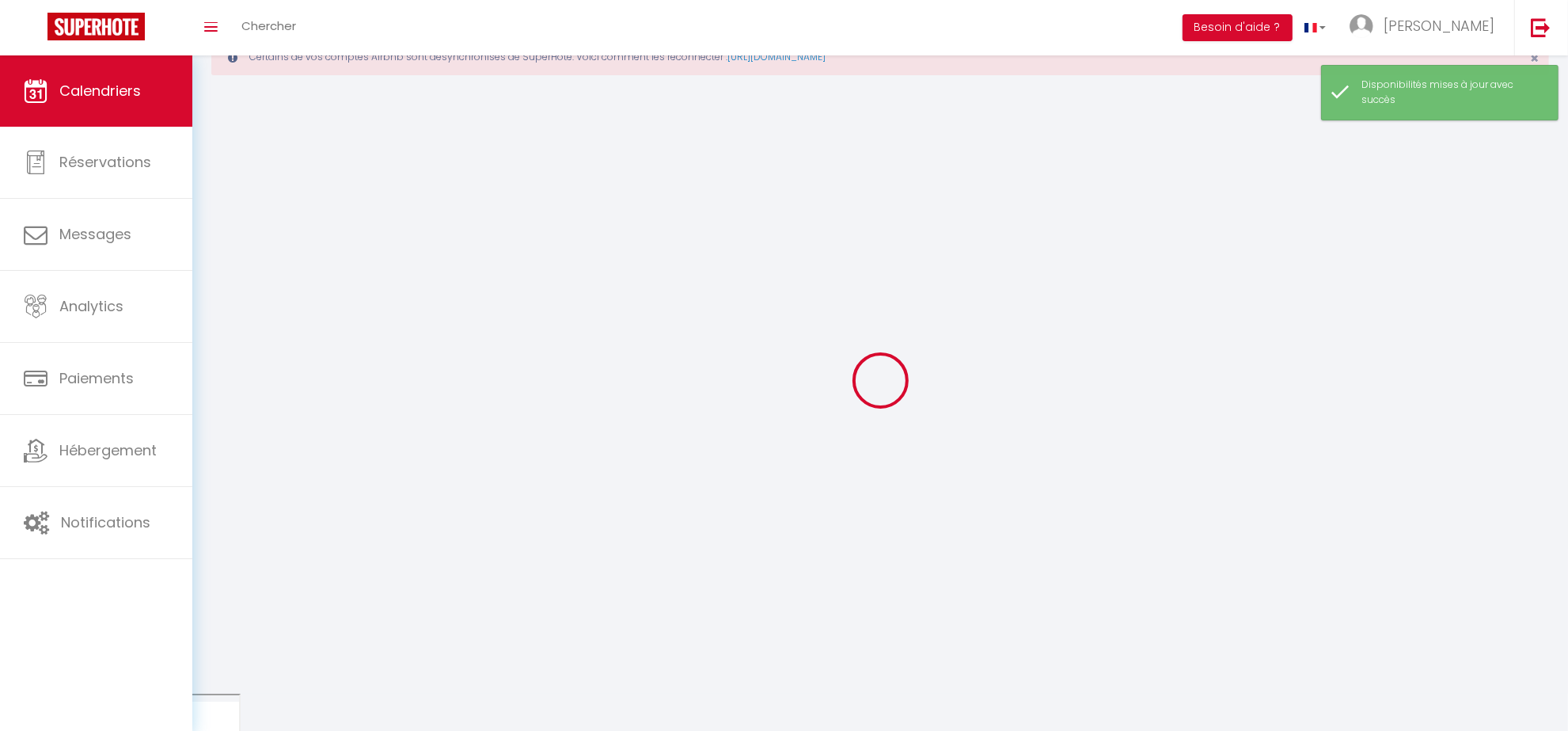
select select "0"
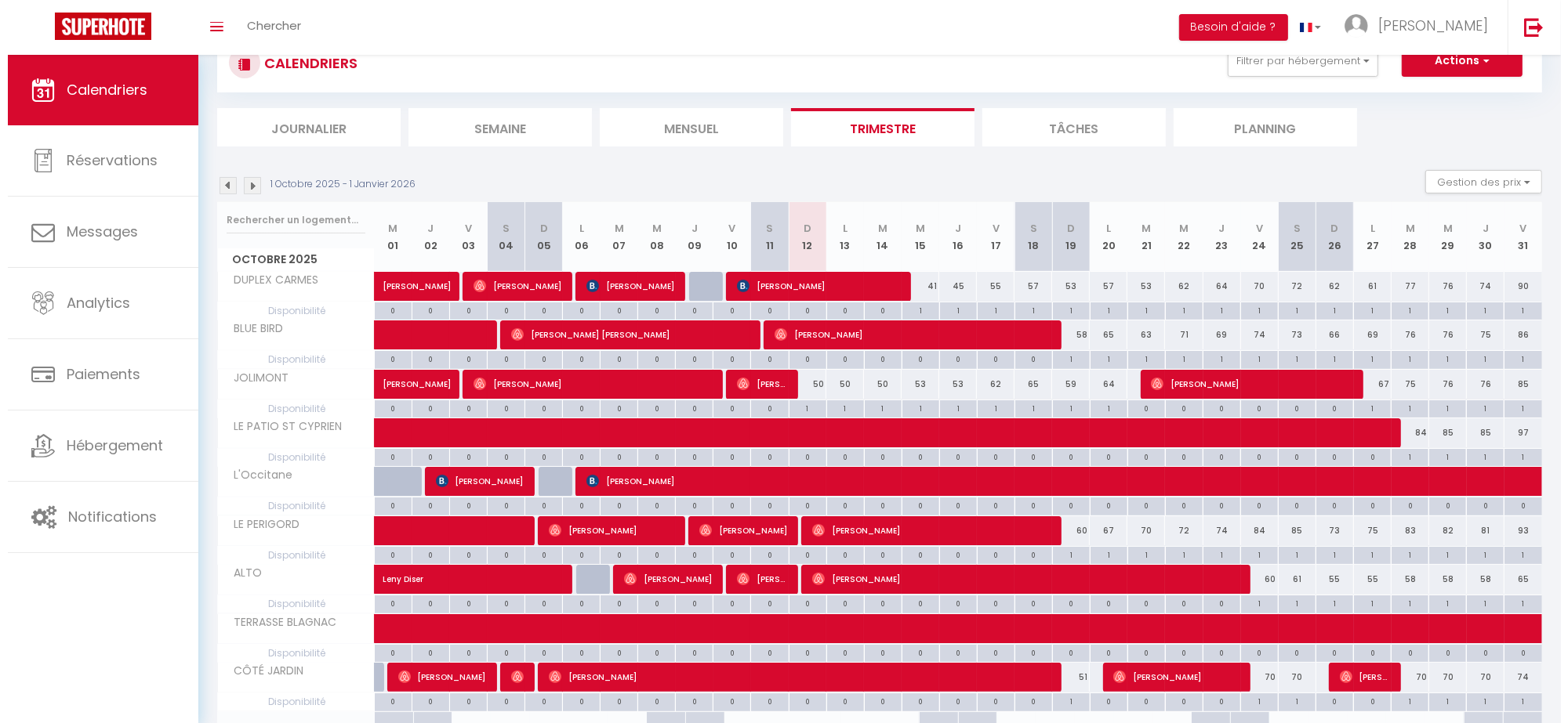
scroll to position [83, 0]
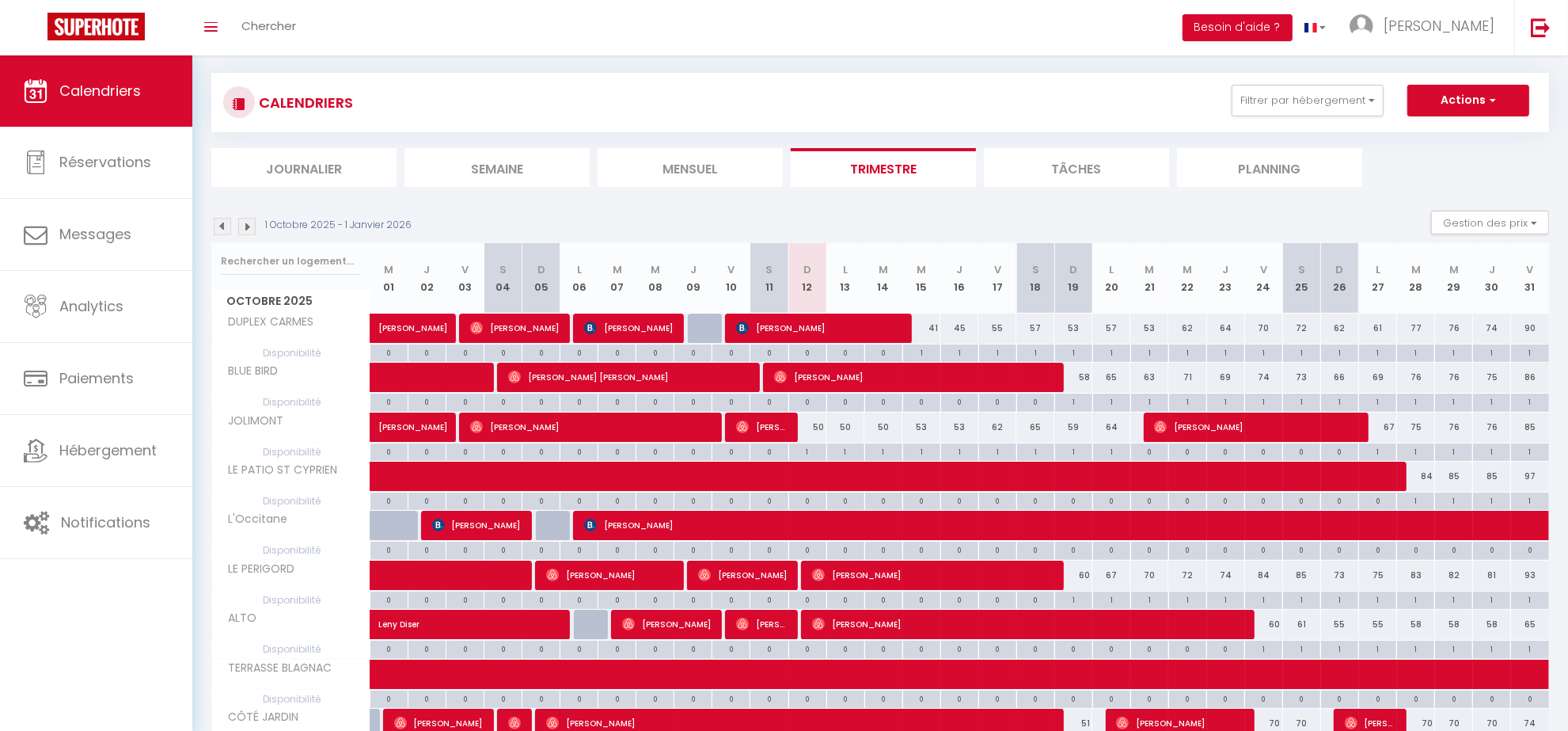
click at [1535, 357] on div "1" at bounding box center [1530, 352] width 38 height 15
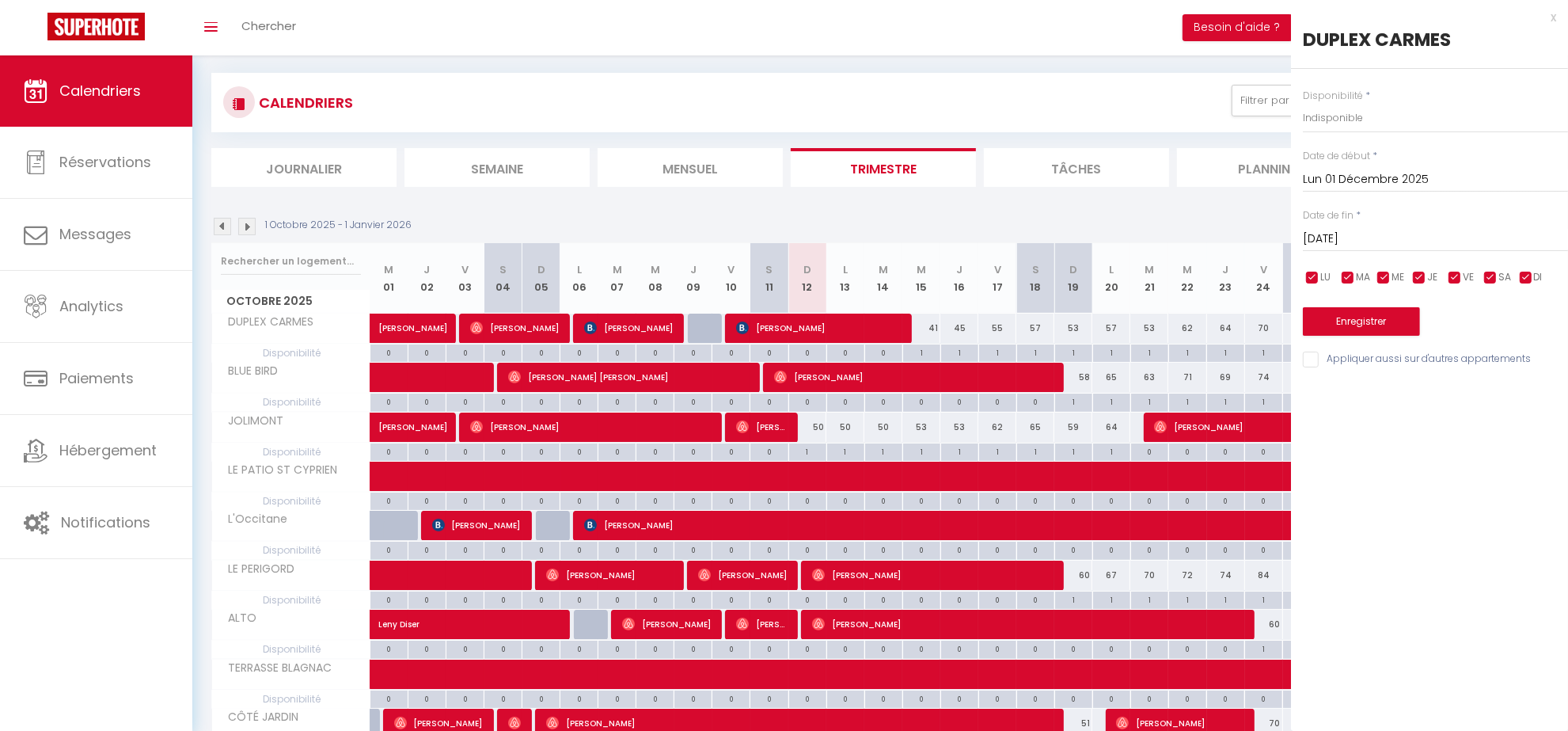
type input "Ven 31 Octobre 2025"
type input "[DATE]"
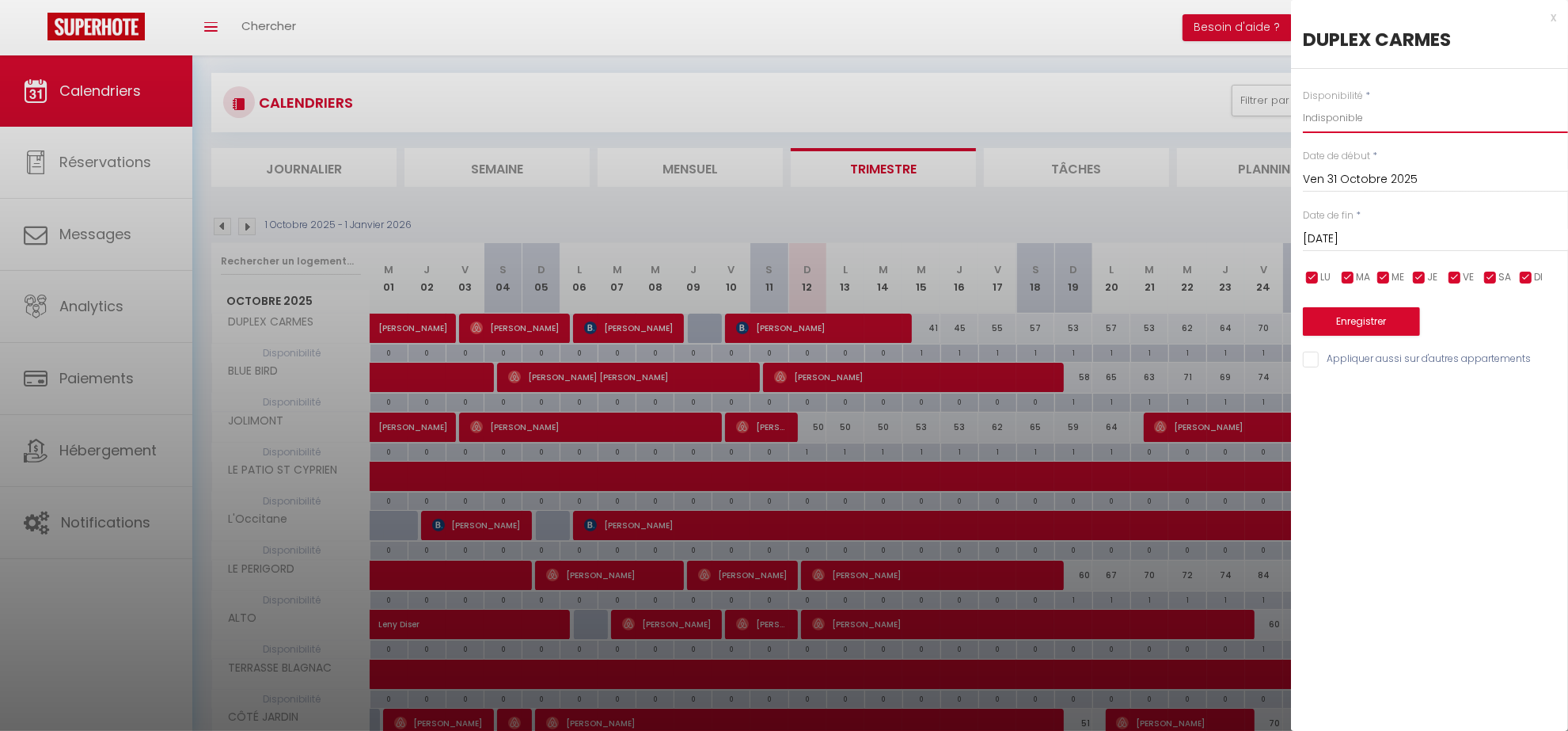
drag, startPoint x: 1343, startPoint y: 118, endPoint x: 1441, endPoint y: 108, distance: 98.5
click at [1343, 118] on select "Disponible Indisponible" at bounding box center [1435, 118] width 265 height 30
select select "0"
click at [1303, 103] on select "Disponible Indisponible" at bounding box center [1435, 118] width 265 height 30
click at [1367, 360] on input "Appliquer aussi sur d'autres appartements" at bounding box center [1435, 359] width 265 height 16
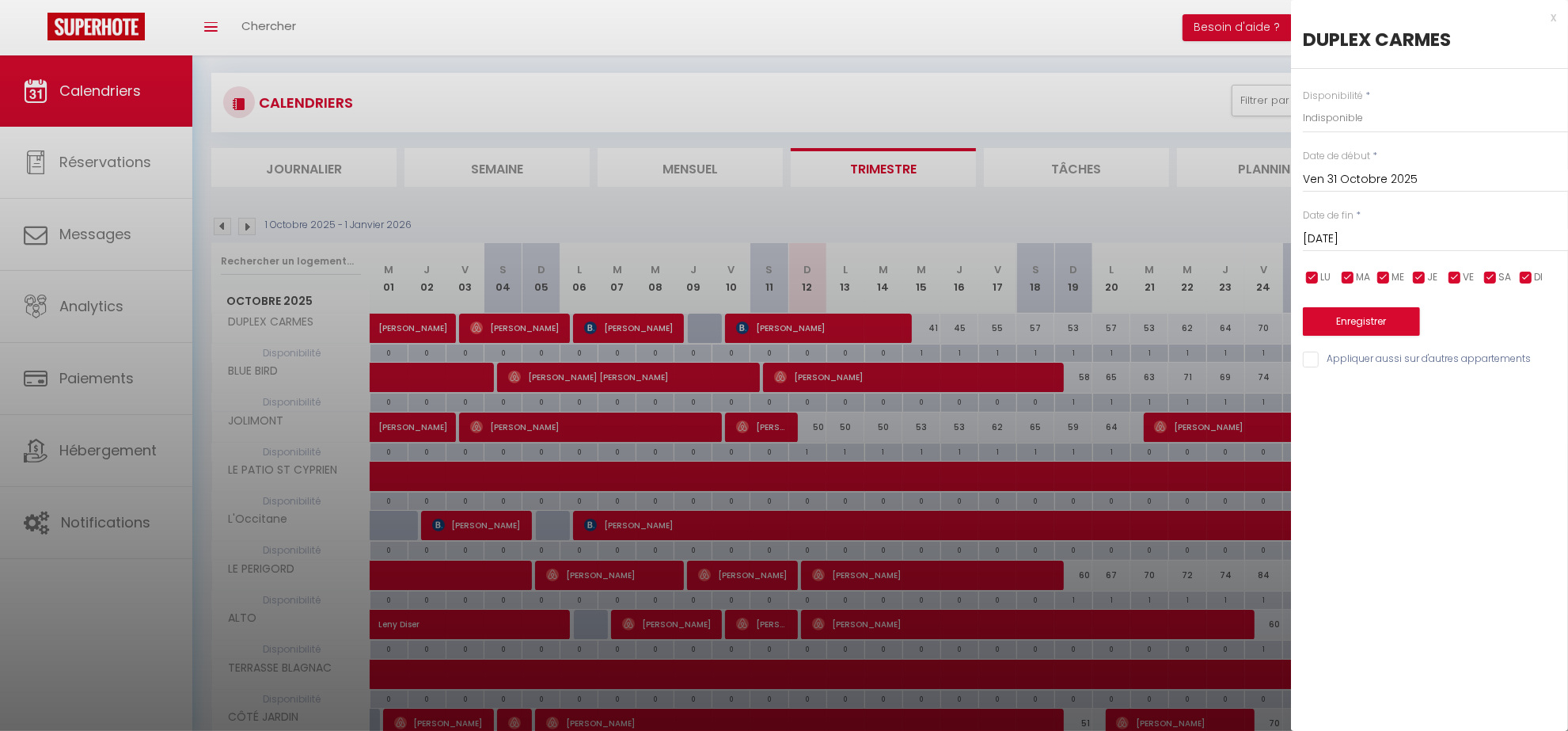
checkbox input "true"
click at [1383, 328] on button "Enregistrer" at bounding box center [1361, 321] width 118 height 29
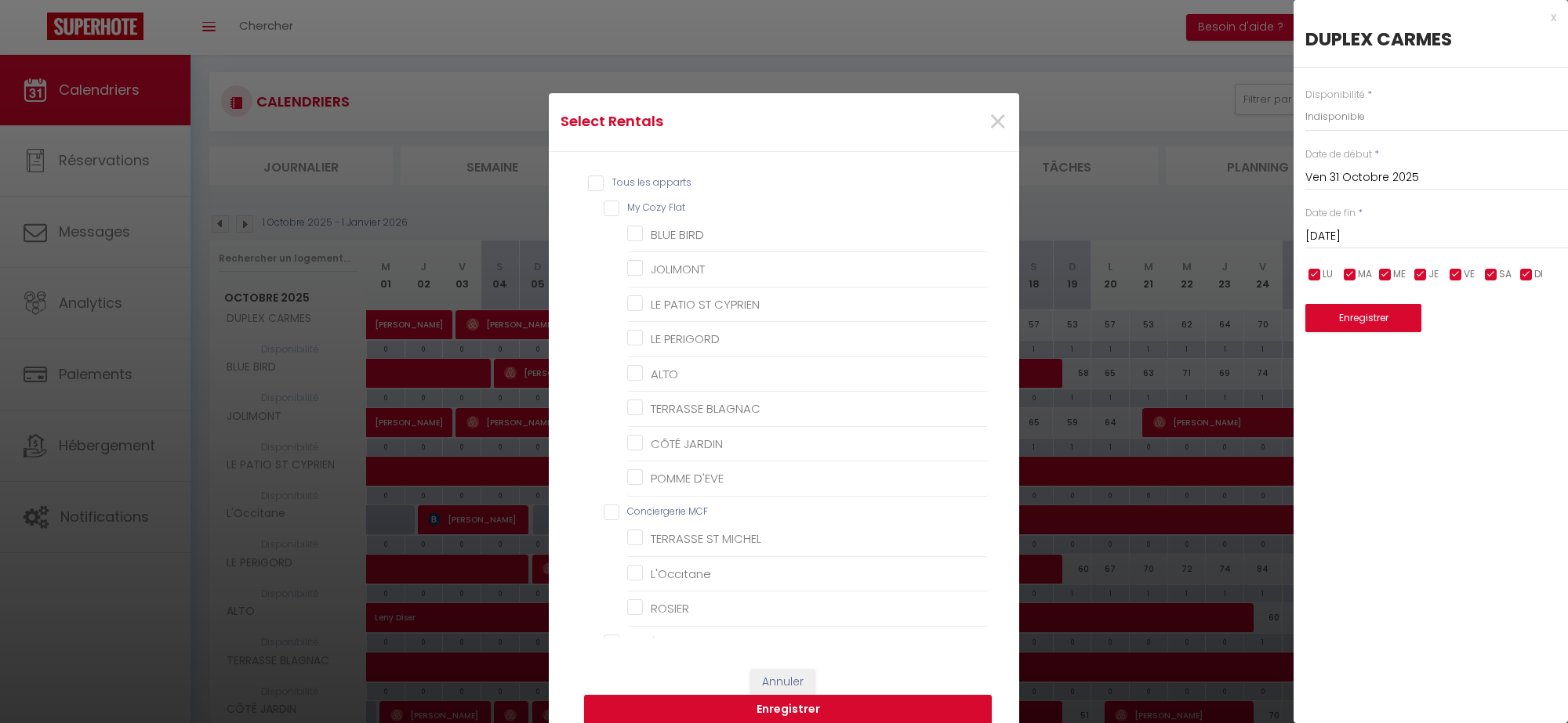
click at [604, 204] on Flat "My Cozy Flat" at bounding box center [795, 208] width 384 height 15
checkbox Flat "true"
checkbox BIRD "true"
checkbox input "true"
checkbox CYPRIEN "true"
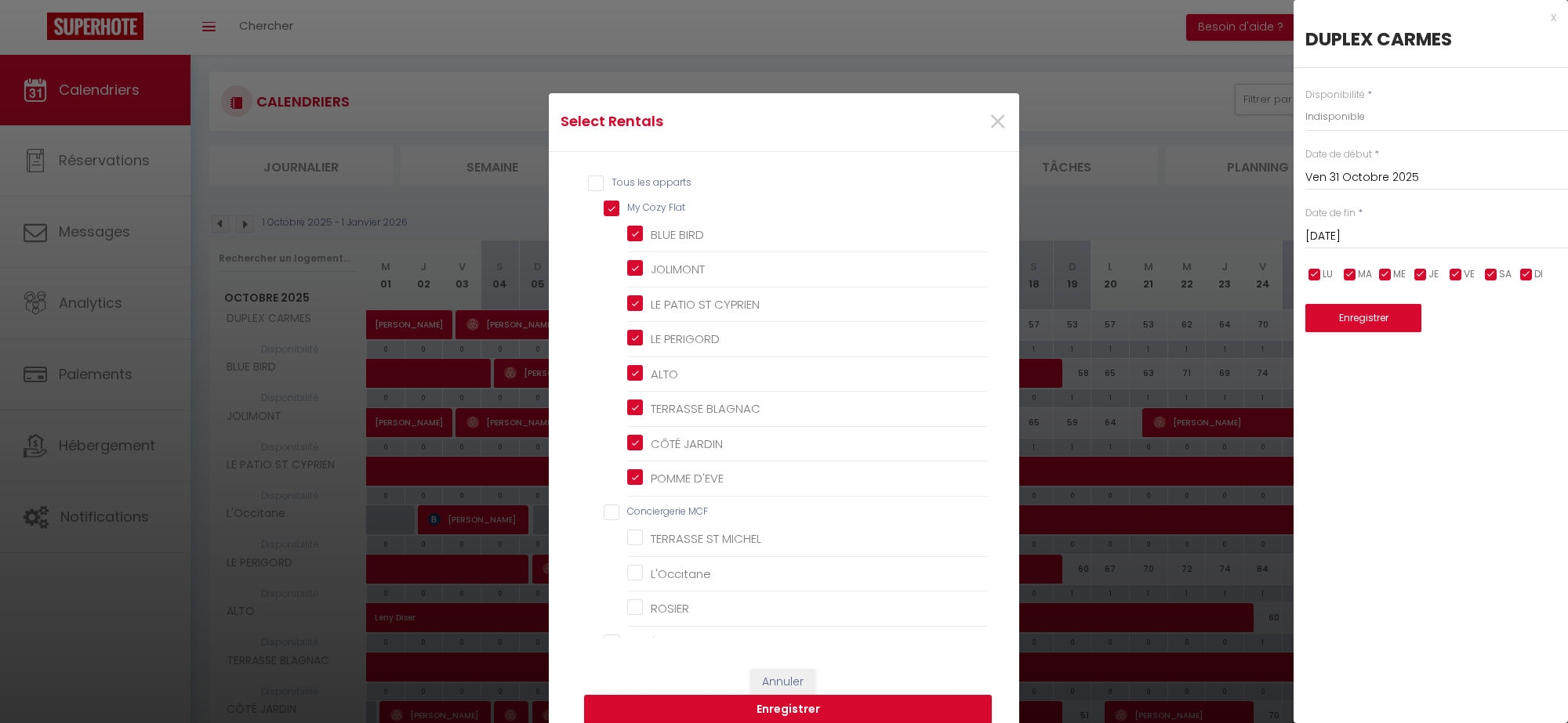
checkbox PERIGORD "true"
checkbox input "true"
checkbox BLAGNAC "true"
checkbox JARDIN "true"
checkbox D\'EVE "true"
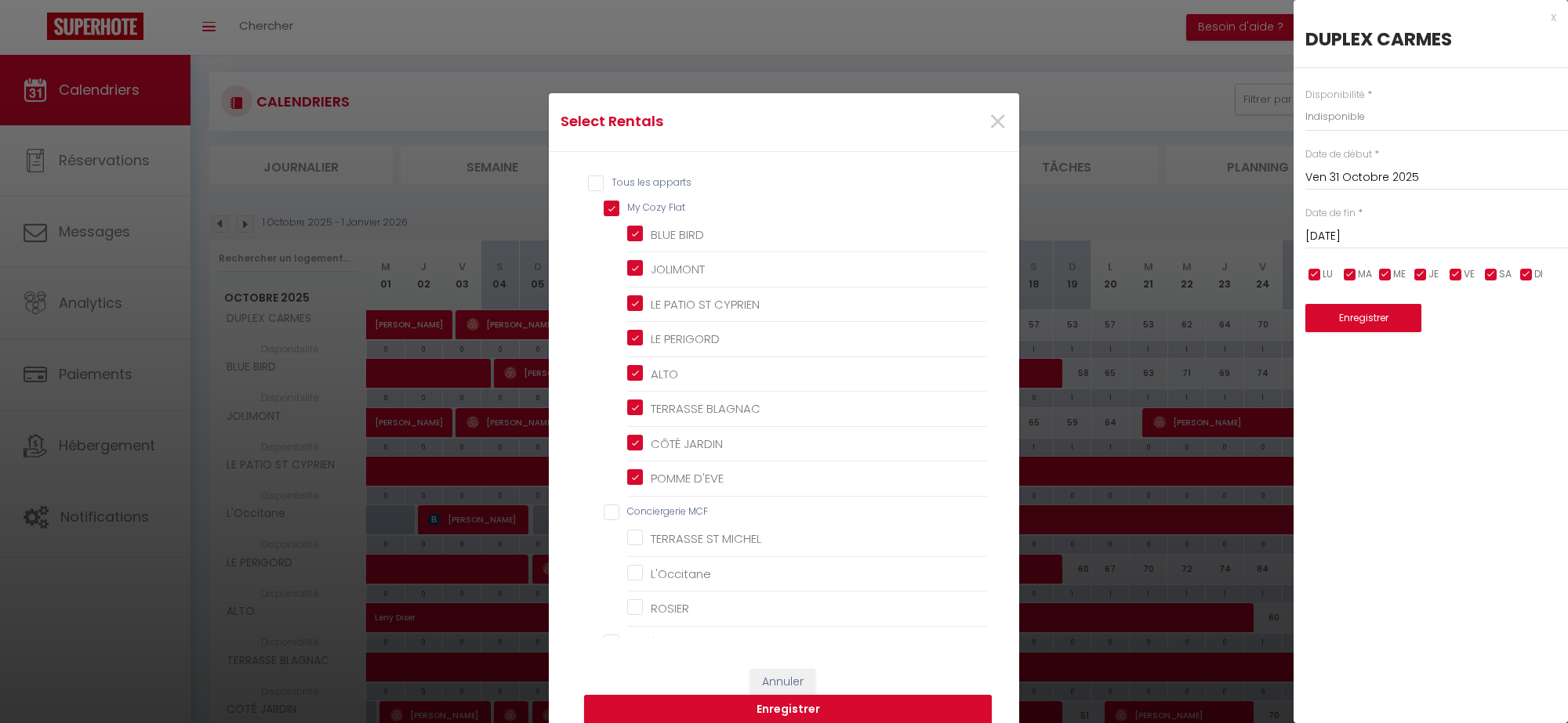
checkbox MCF "false"
checkbox MICHEL "false"
checkbox input "false"
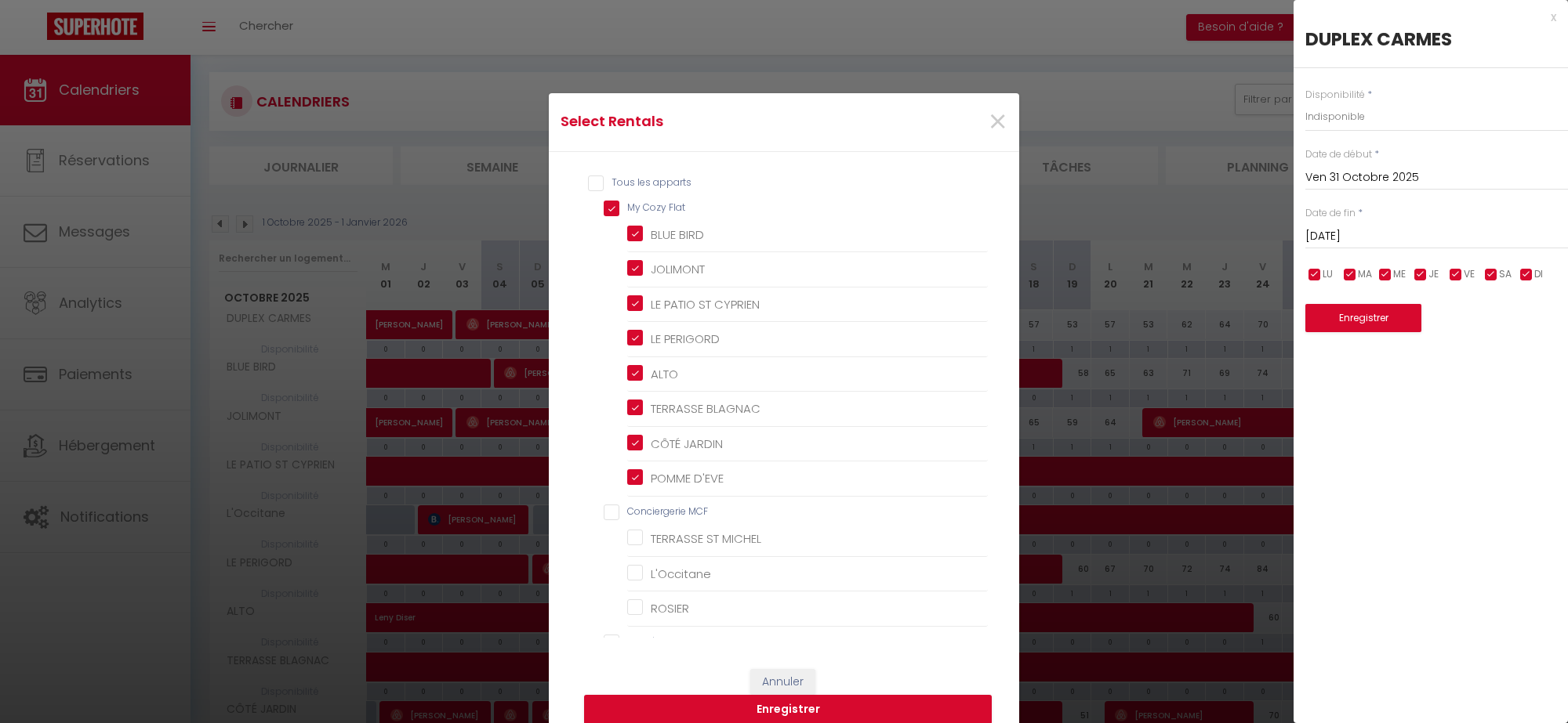
checkbox input "false"
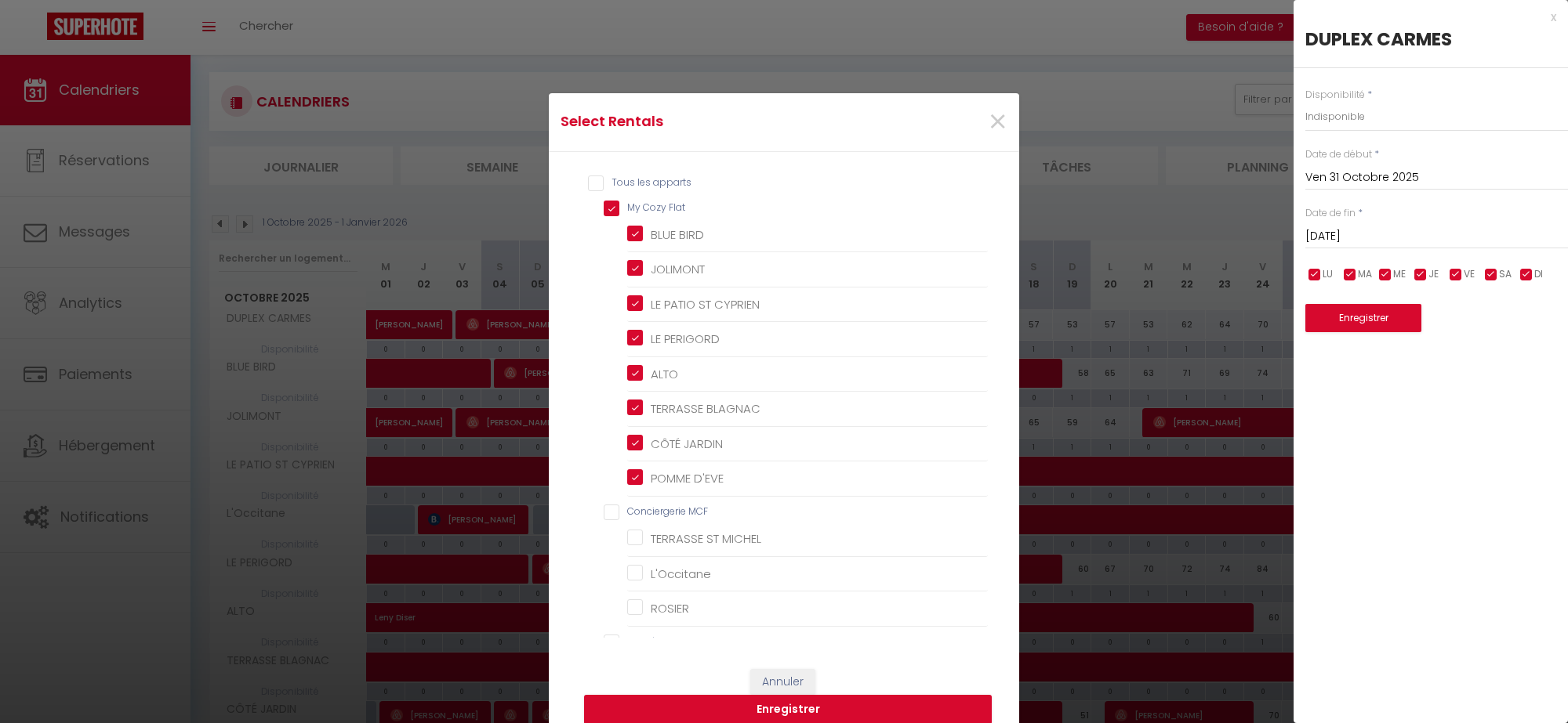
checkbox CYPRIEN "false"
checkbox 55 "false"
checkbox 41 "false"
checkbox D\'EVE "false"
click at [788, 712] on button "Enregistrer" at bounding box center [788, 709] width 407 height 30
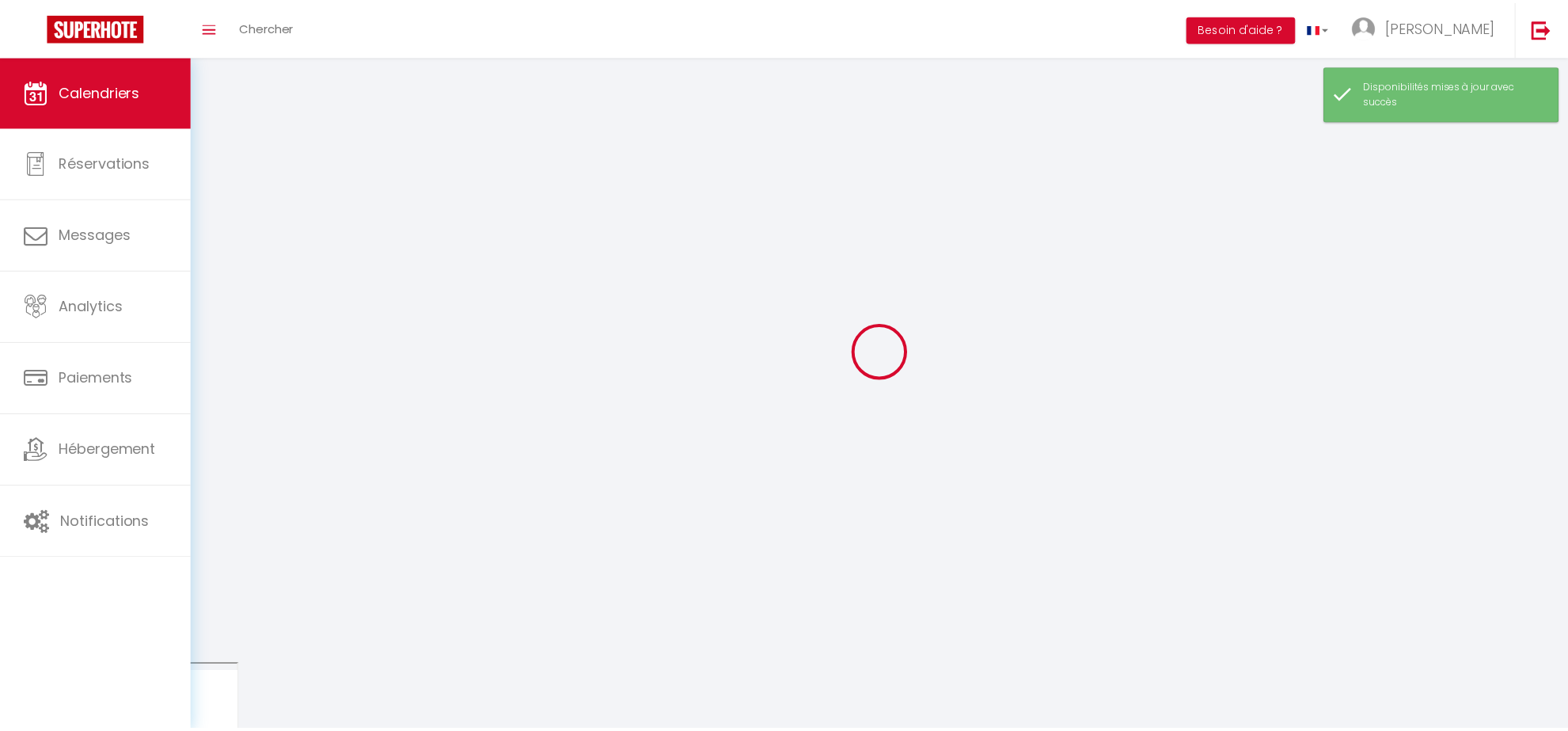
scroll to position [56, 0]
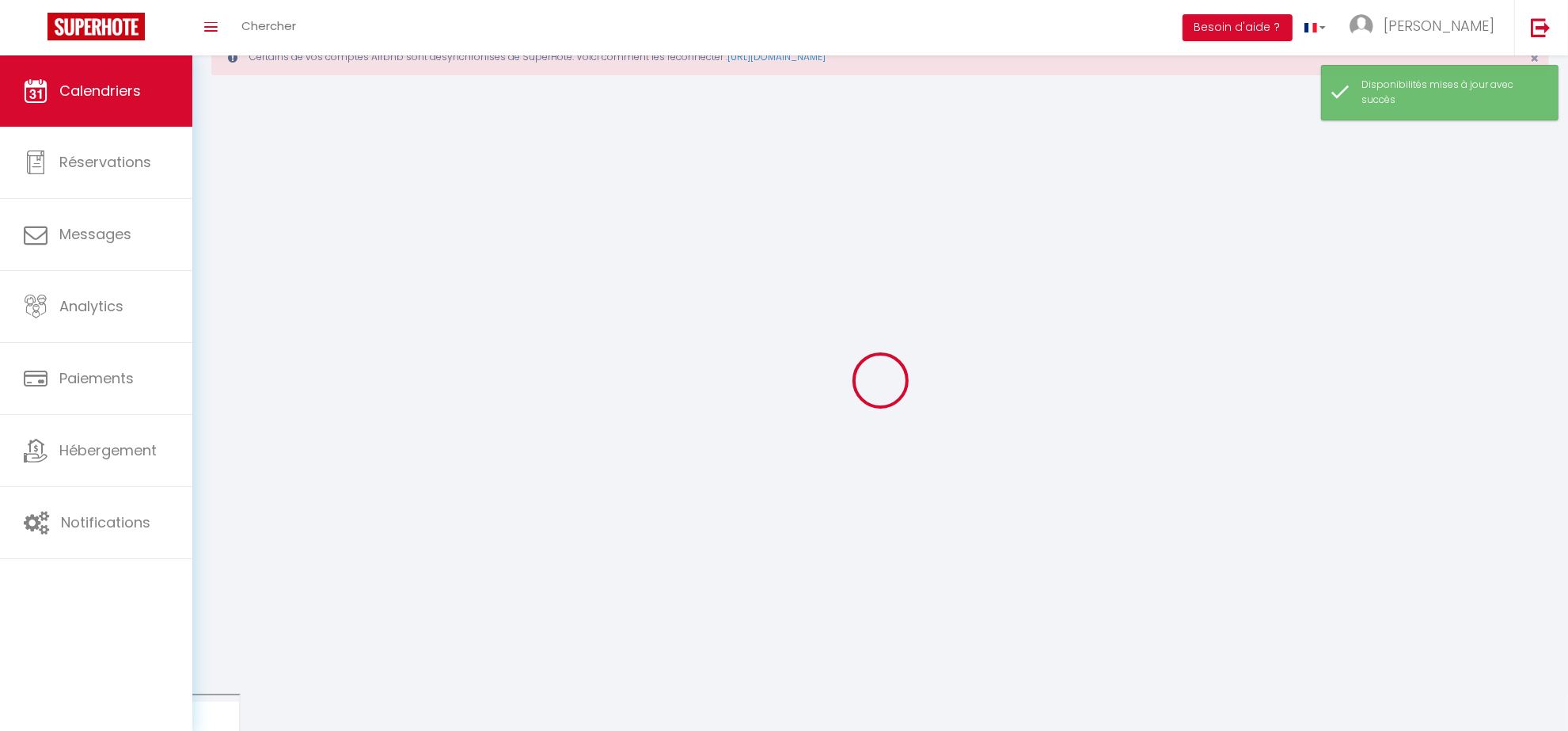
select select "0"
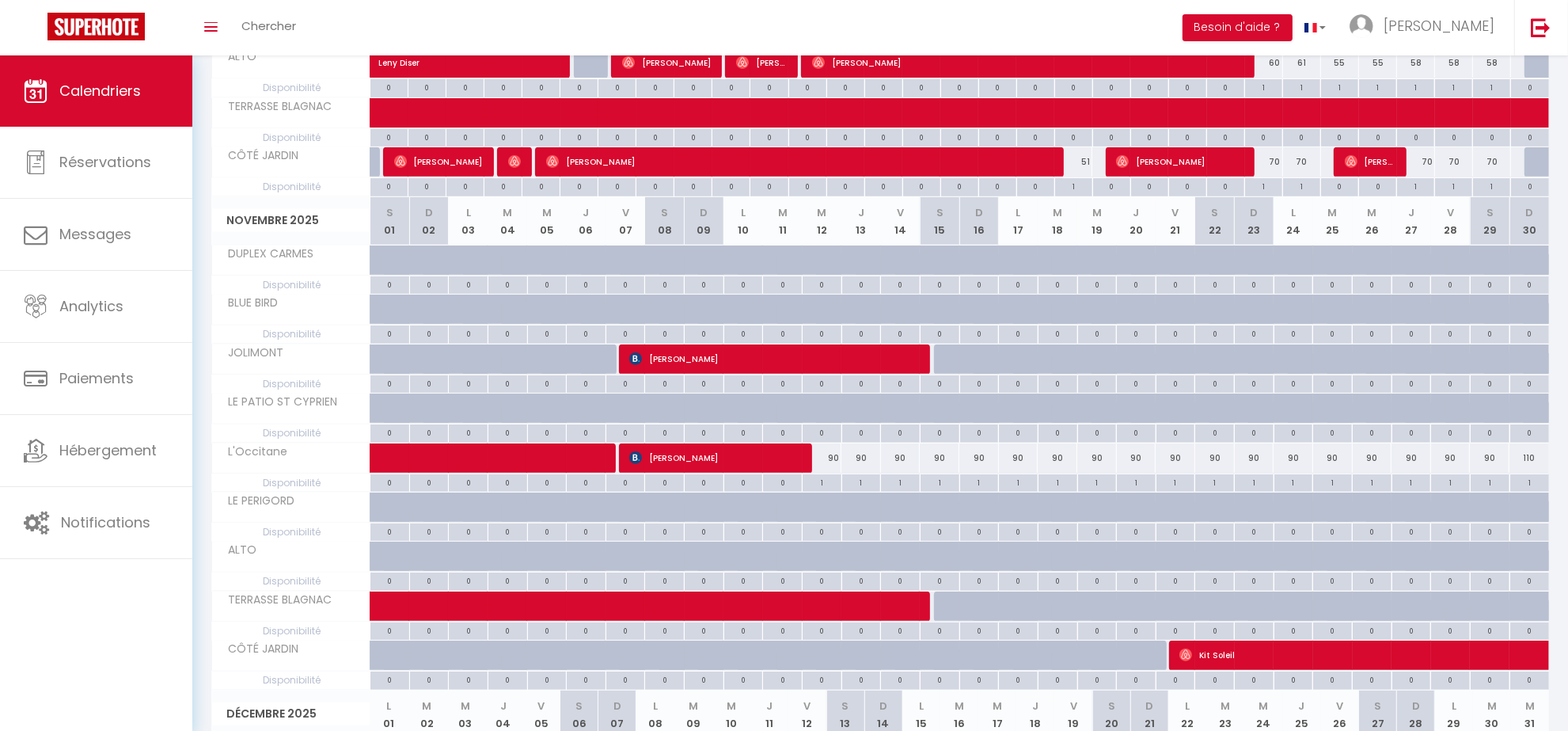
scroll to position [678, 0]
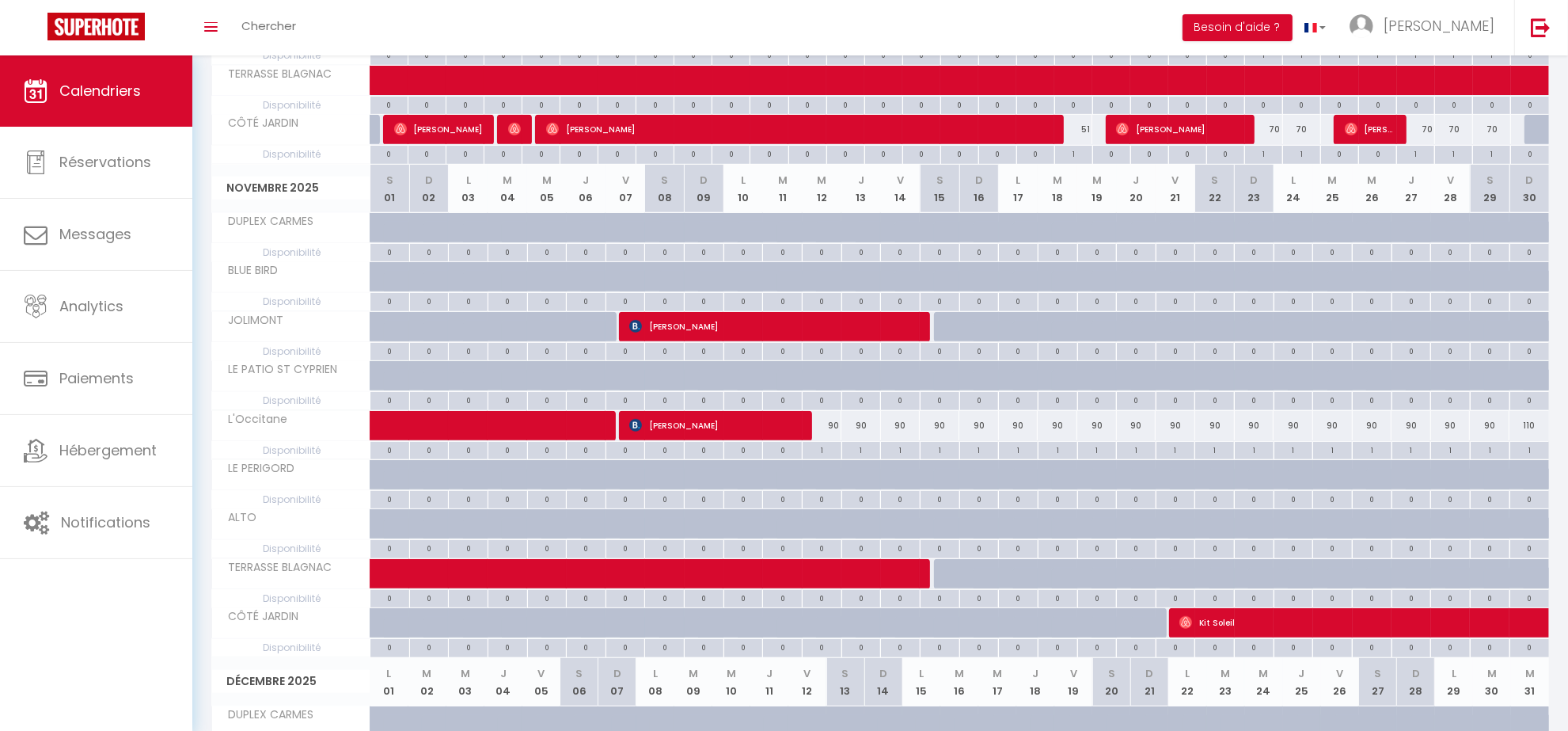
click at [1536, 456] on div "1" at bounding box center [1530, 449] width 39 height 15
type input "Dim 30 Novembre 2025"
type input "Lun 01 Décembre 2025"
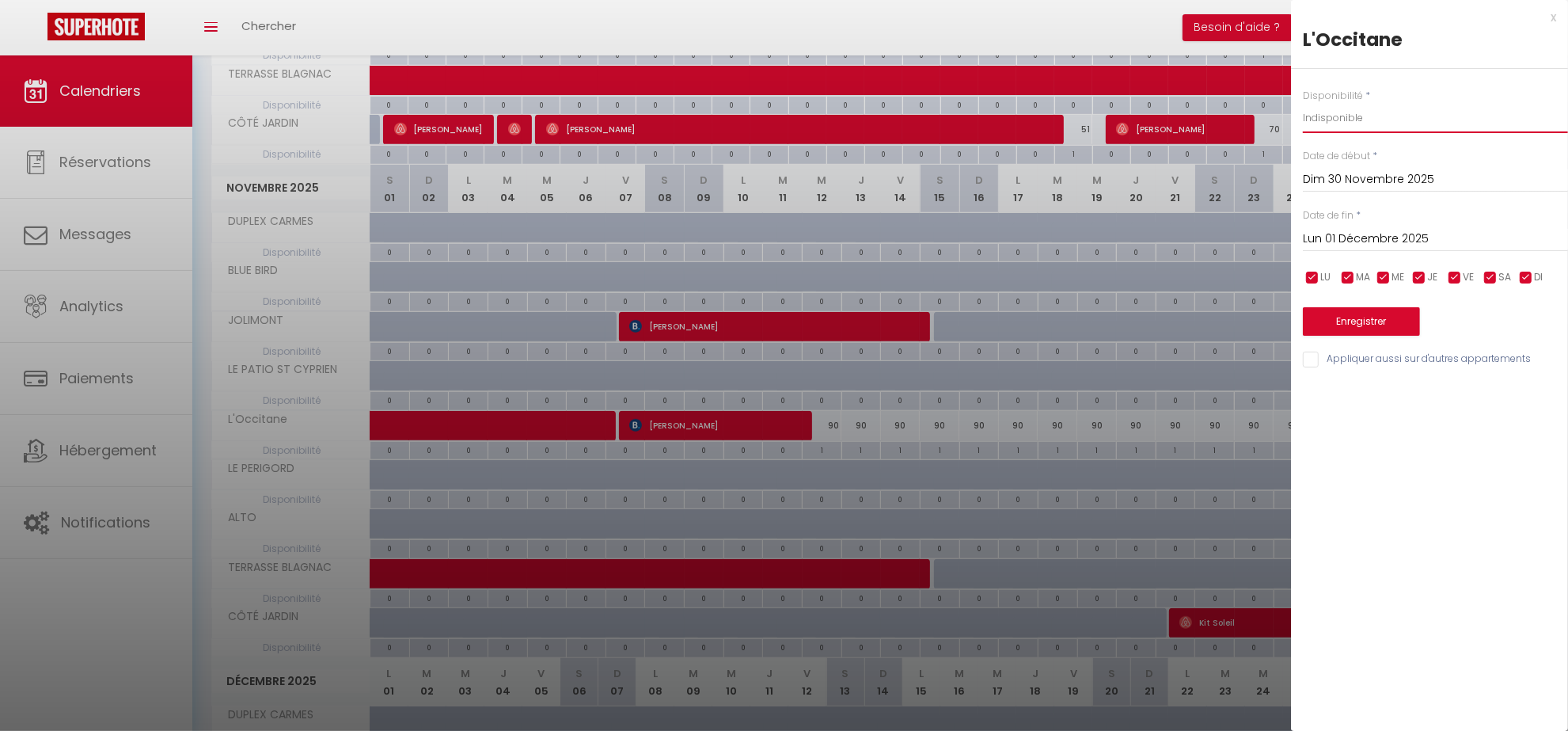
click at [1330, 119] on select "Disponible Indisponible" at bounding box center [1435, 118] width 265 height 30
select select "0"
click at [1303, 103] on select "Disponible Indisponible" at bounding box center [1435, 118] width 265 height 30
click at [1378, 319] on button "Enregistrer" at bounding box center [1361, 321] width 118 height 29
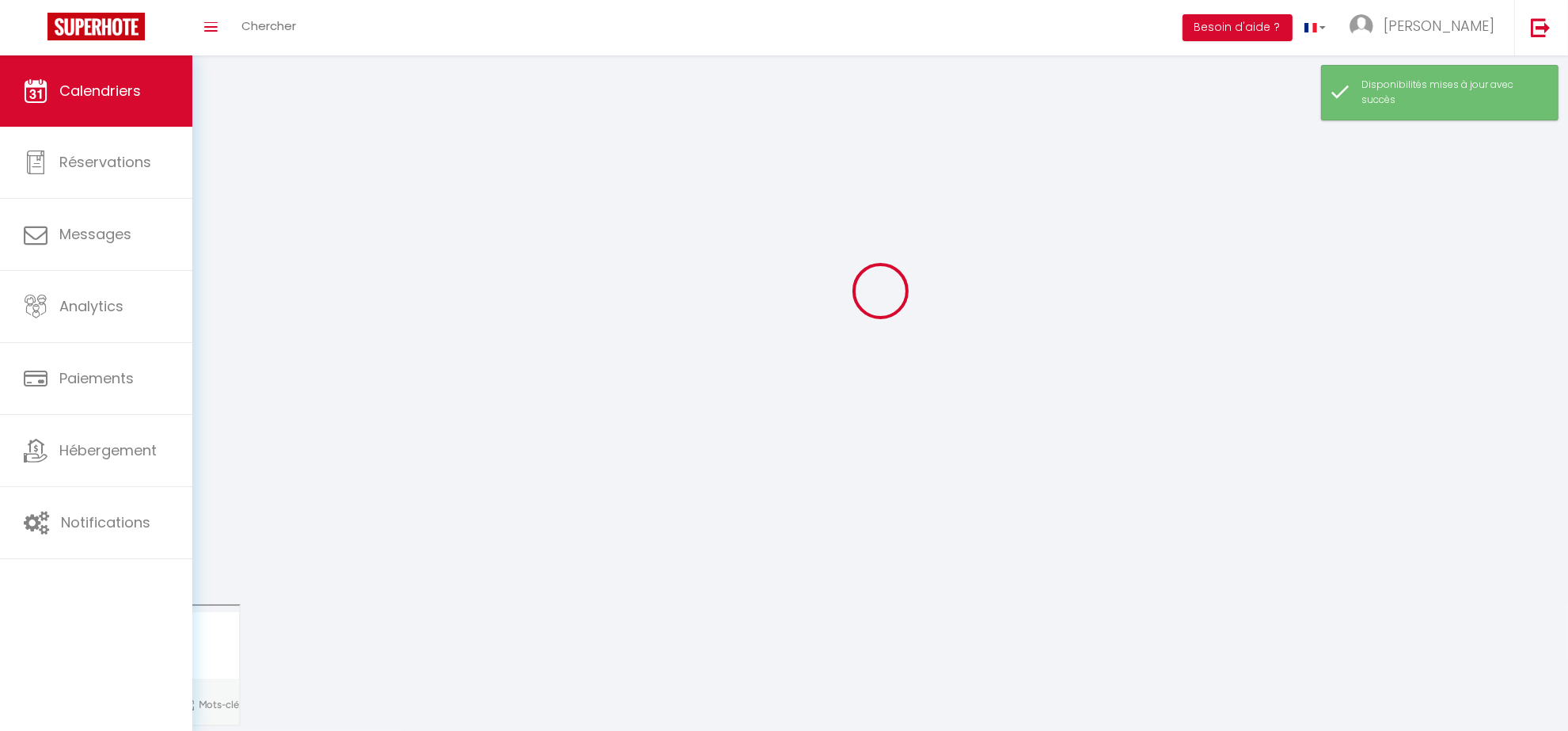
scroll to position [56, 0]
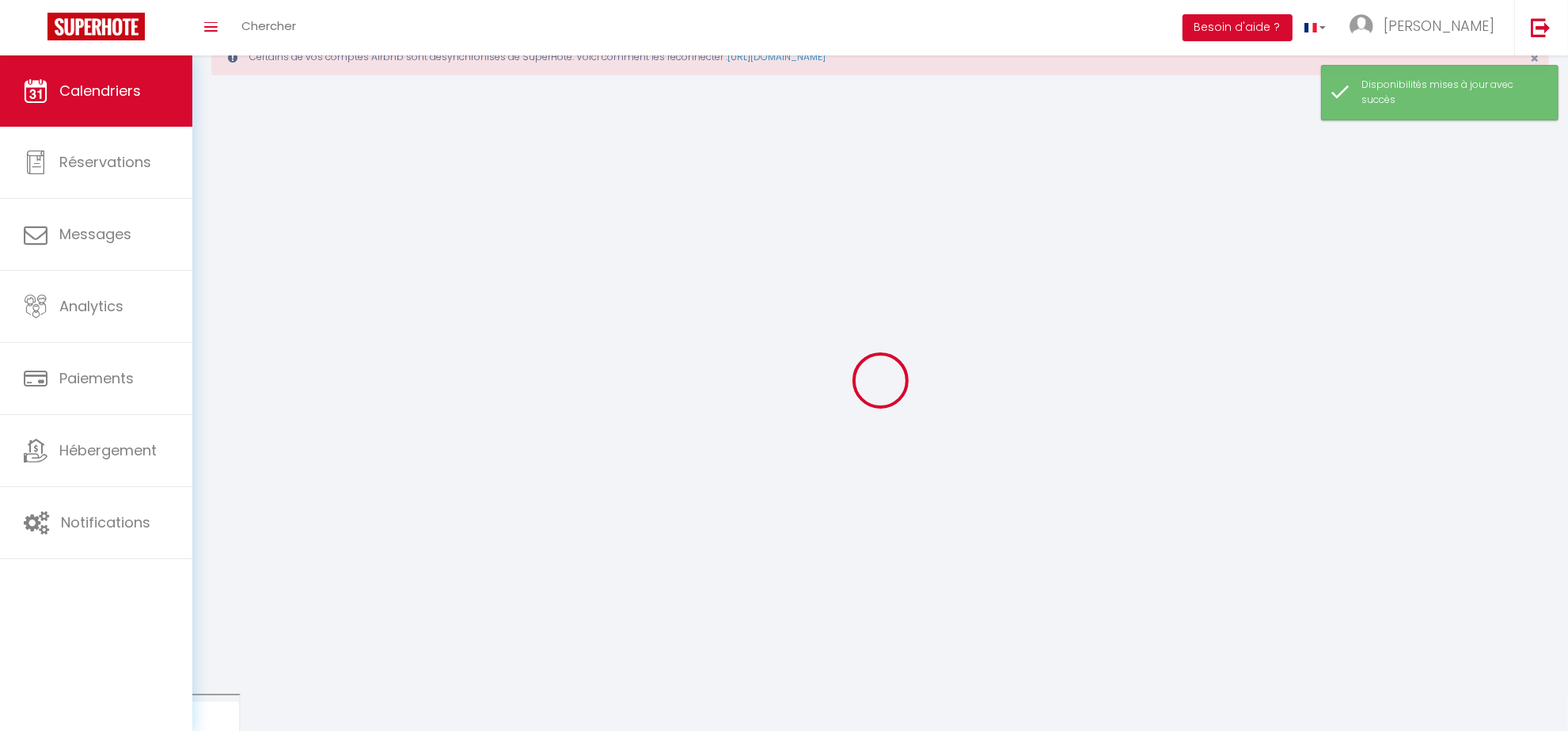
select select "0"
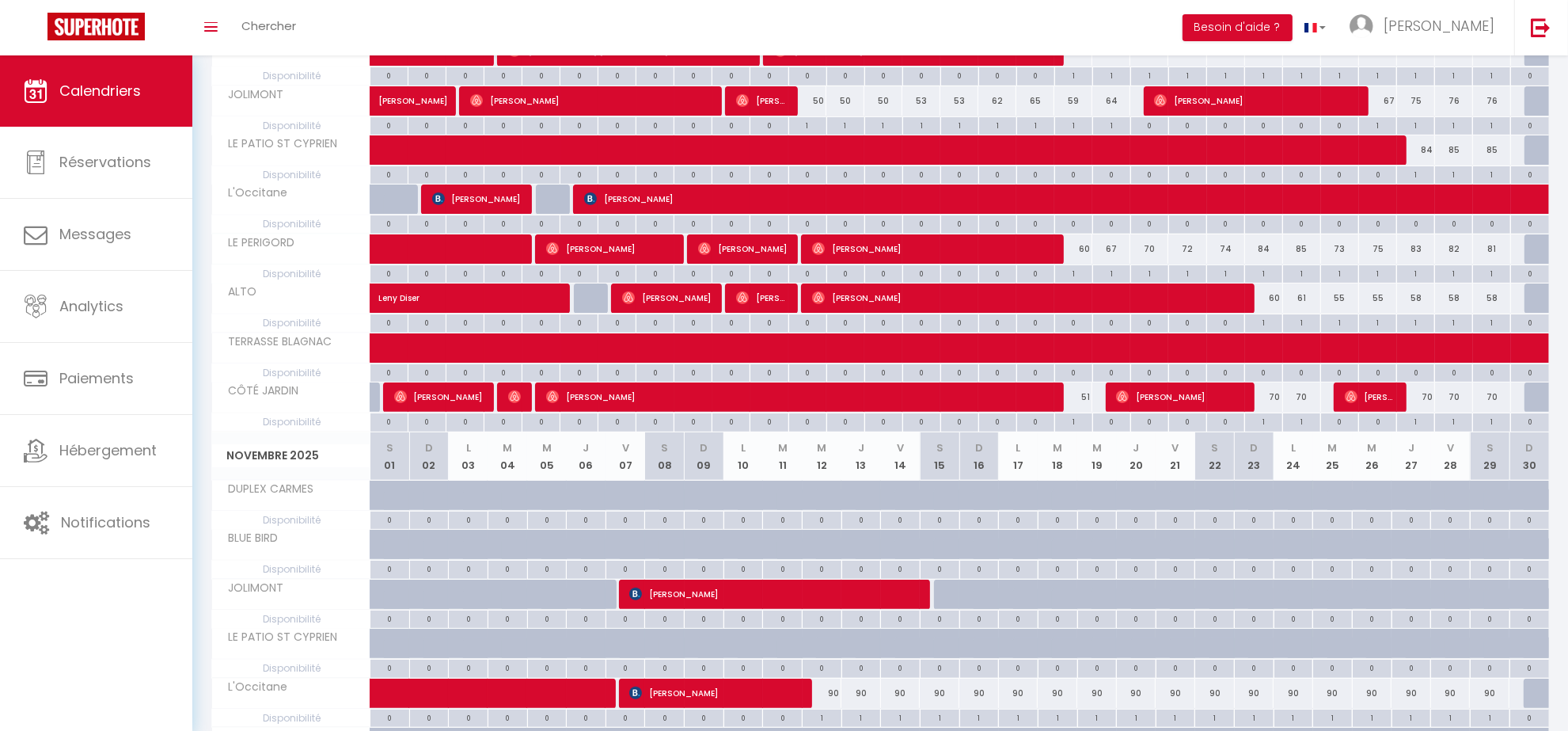
scroll to position [381, 0]
